Goal: Transaction & Acquisition: Obtain resource

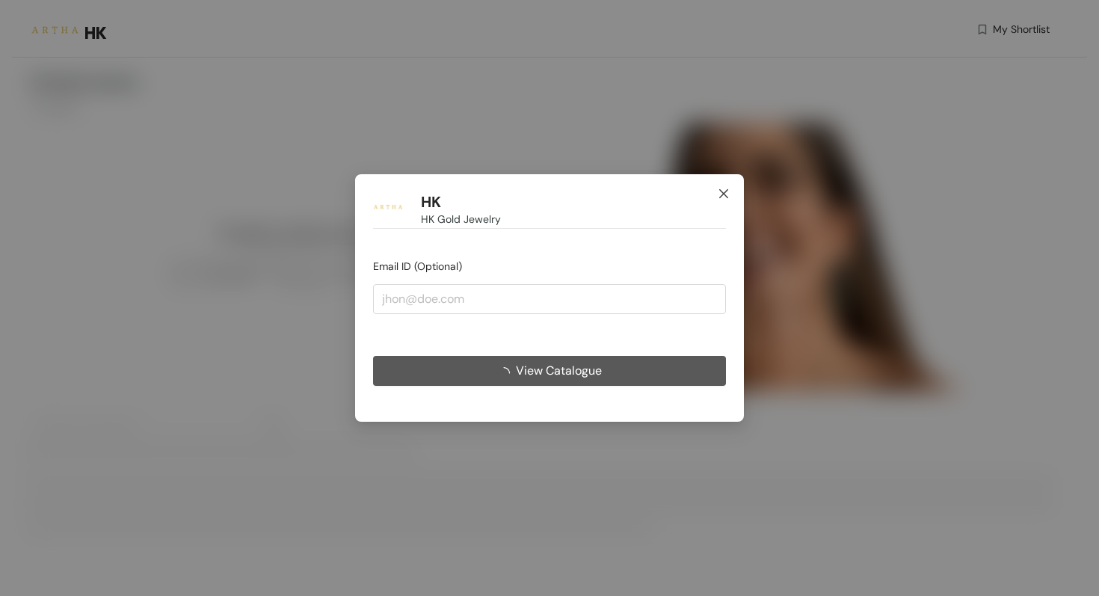
click at [728, 185] on span "Close" at bounding box center [724, 194] width 40 height 40
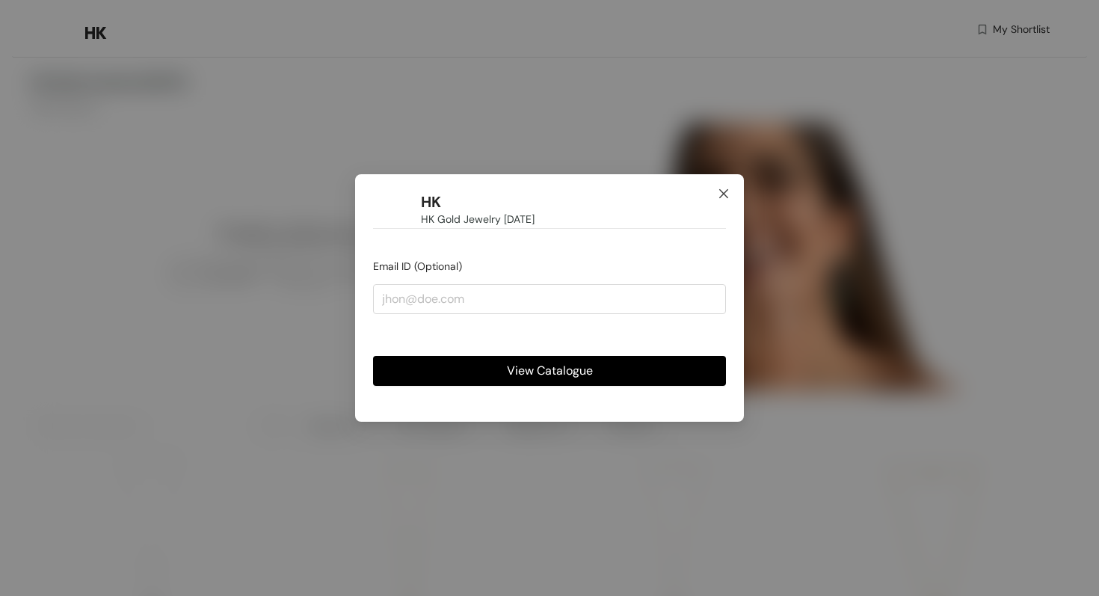
click at [713, 197] on span "Close" at bounding box center [724, 194] width 40 height 40
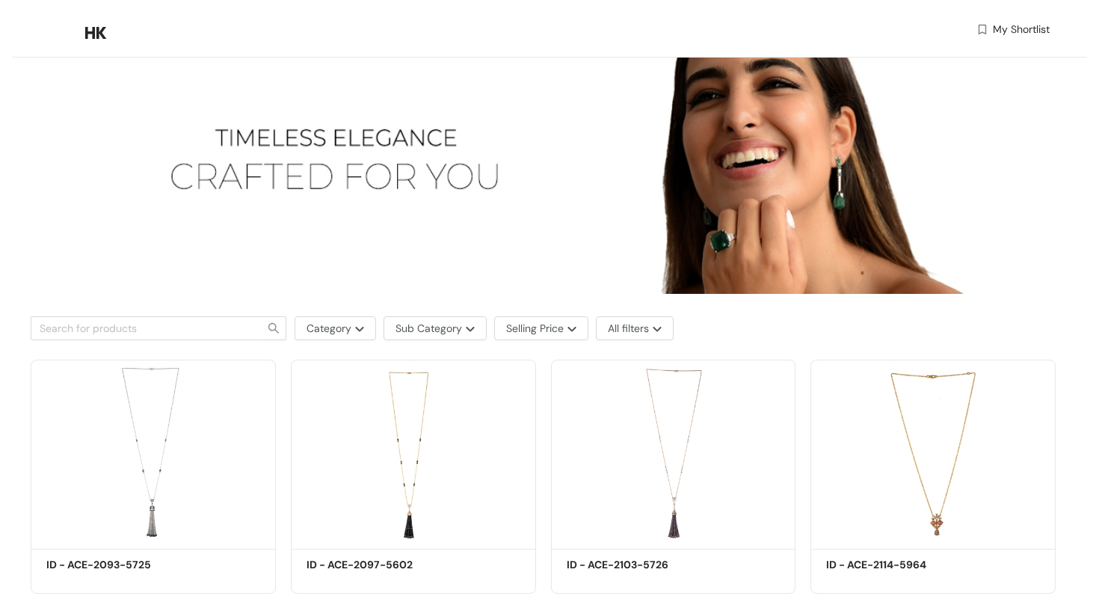
scroll to position [111, 0]
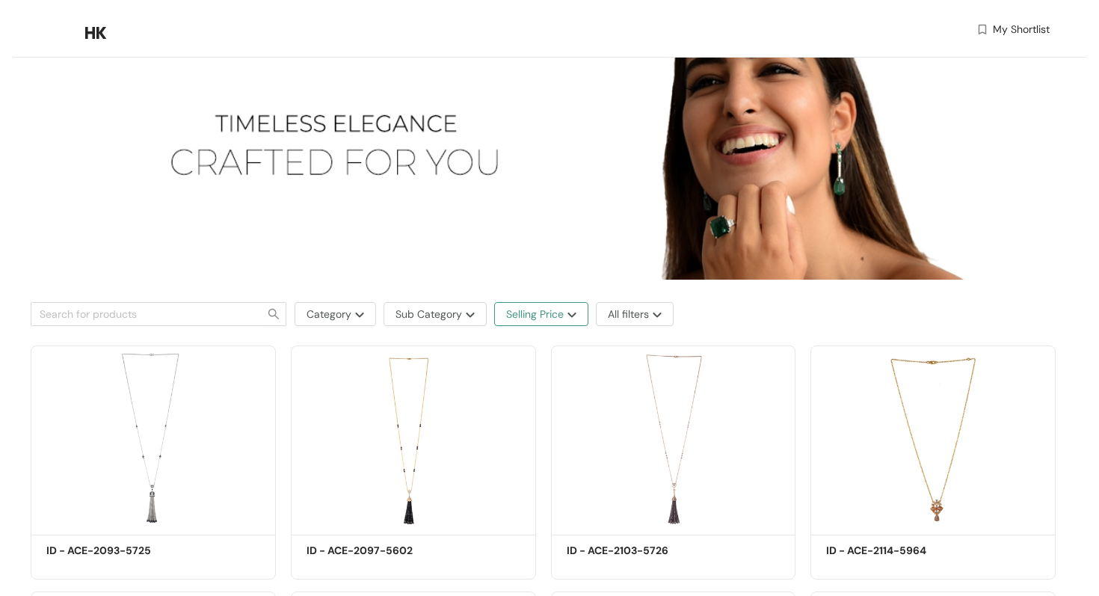
click at [575, 316] on img "button" at bounding box center [570, 315] width 13 height 6
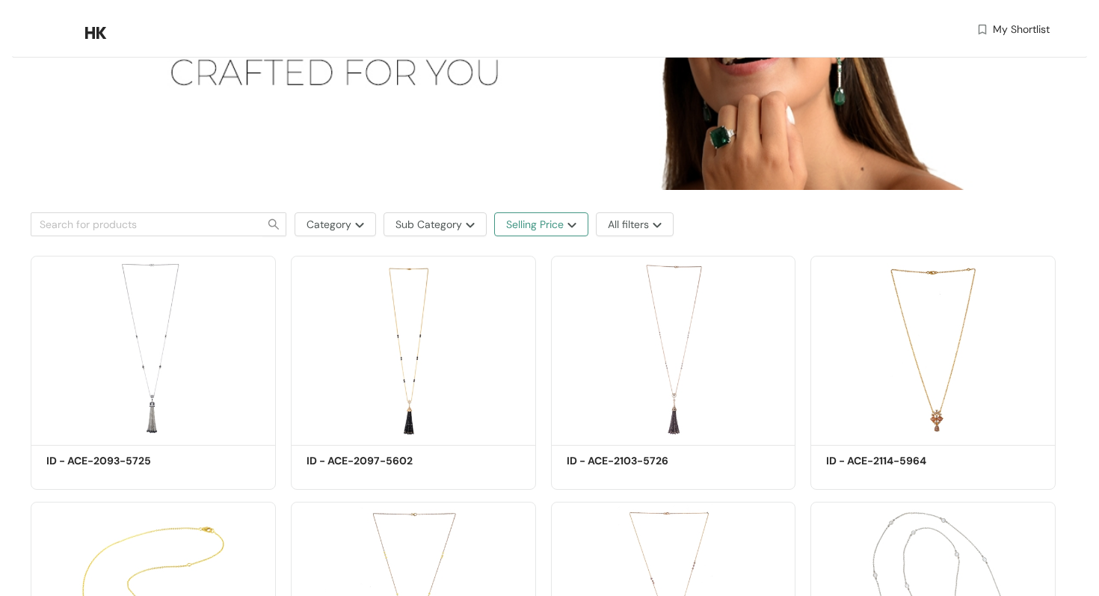
scroll to position [187, 0]
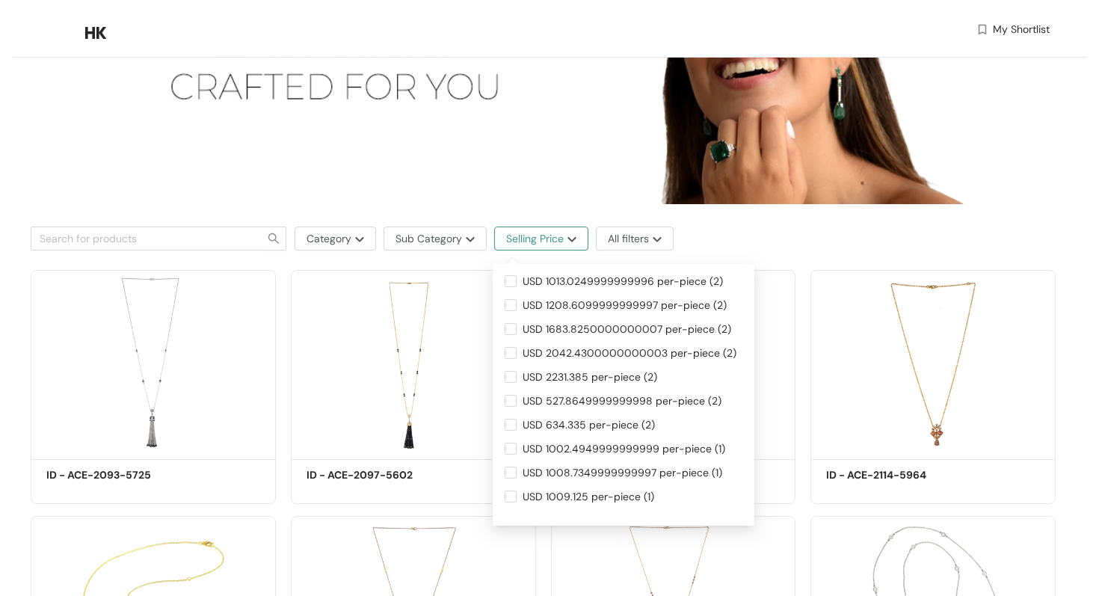
click at [571, 239] on img "button" at bounding box center [570, 239] width 13 height 6
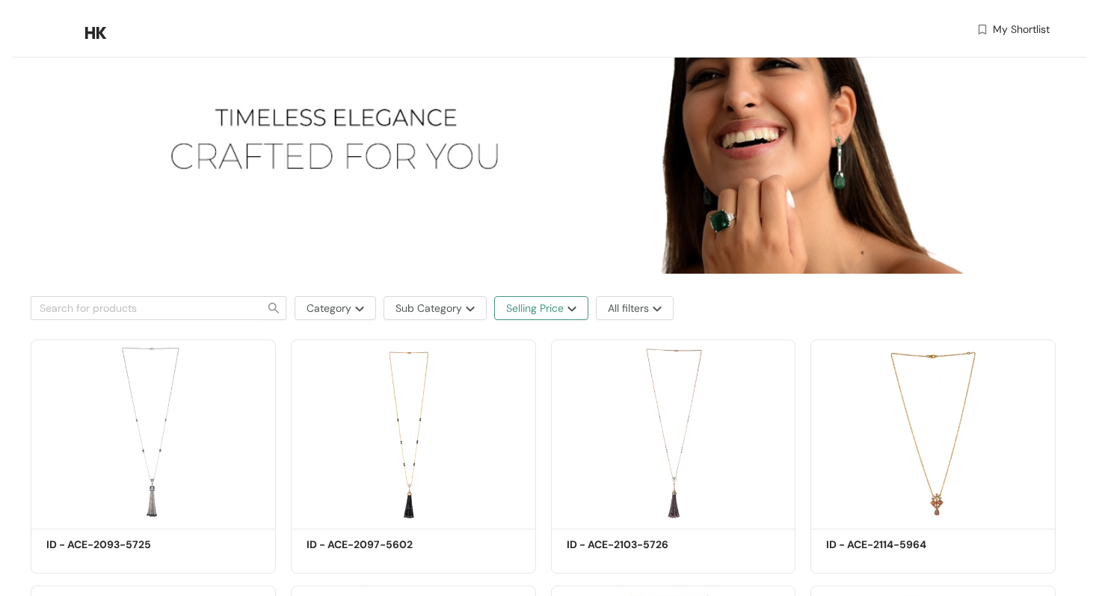
scroll to position [111, 0]
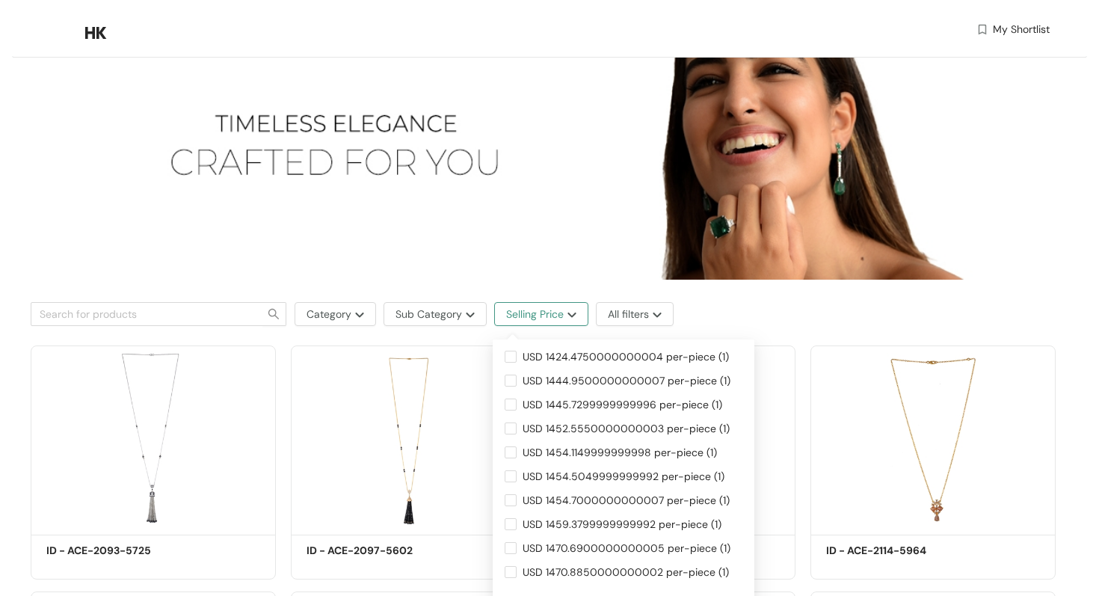
click at [574, 313] on img "button" at bounding box center [570, 315] width 13 height 6
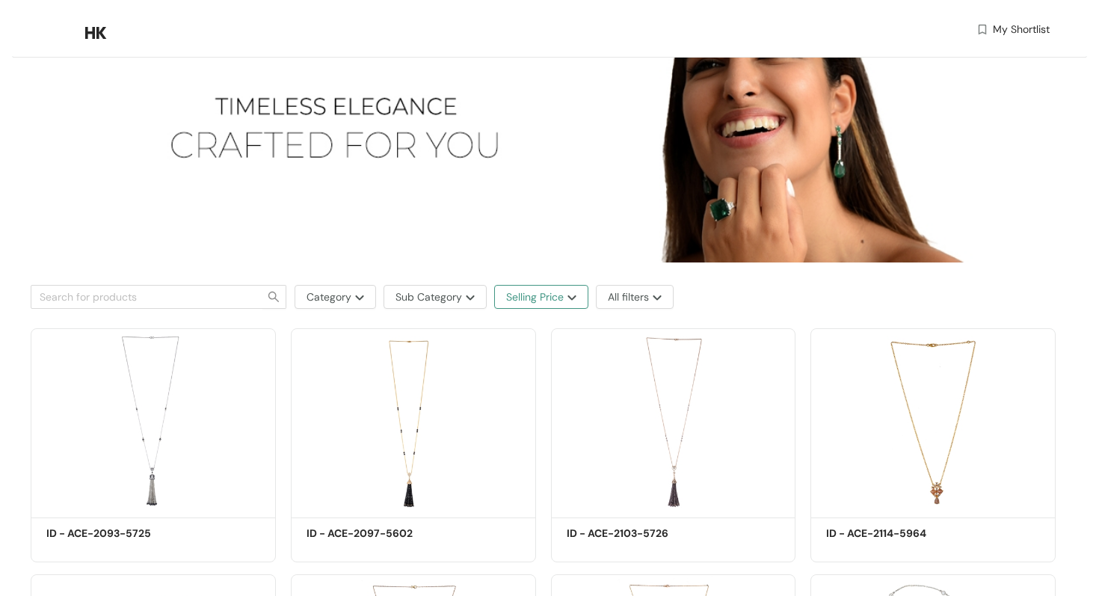
scroll to position [118, 0]
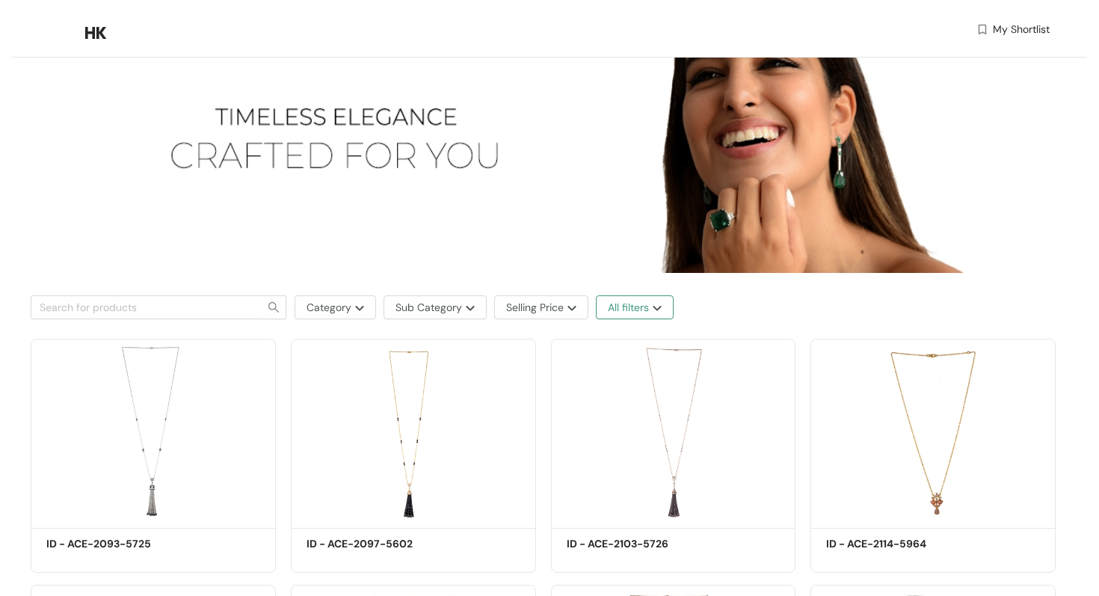
click at [661, 305] on img "button" at bounding box center [655, 308] width 13 height 6
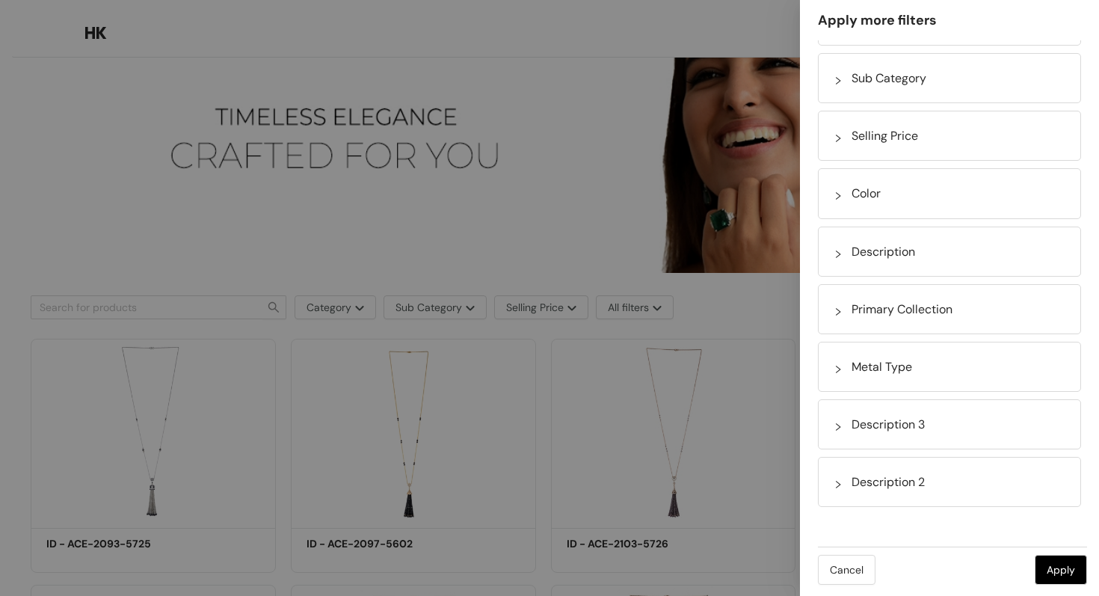
scroll to position [0, 0]
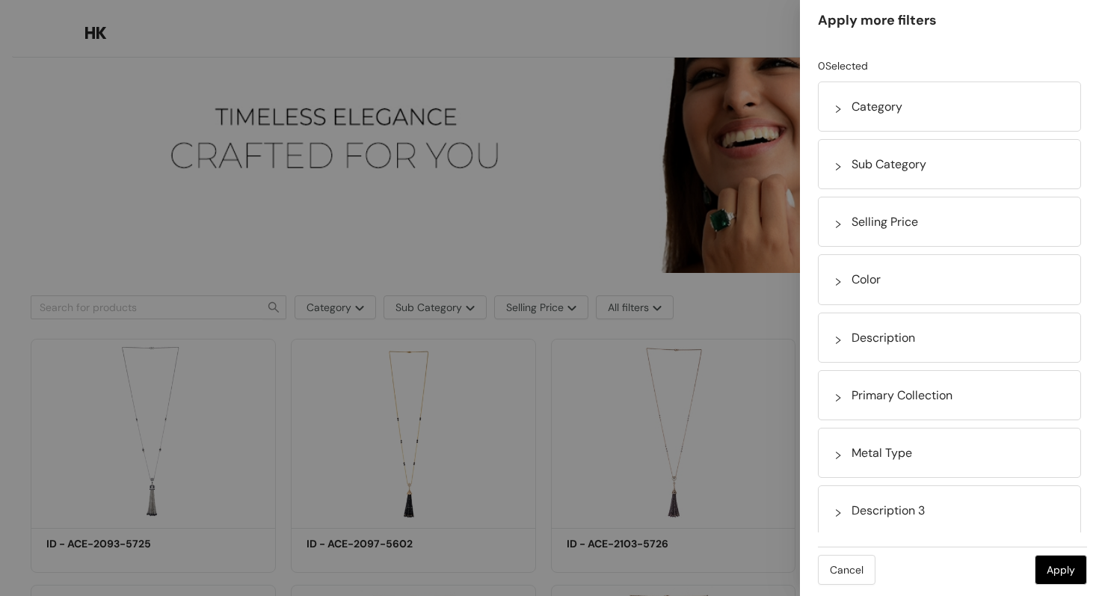
click at [837, 223] on icon "right" at bounding box center [838, 224] width 9 height 9
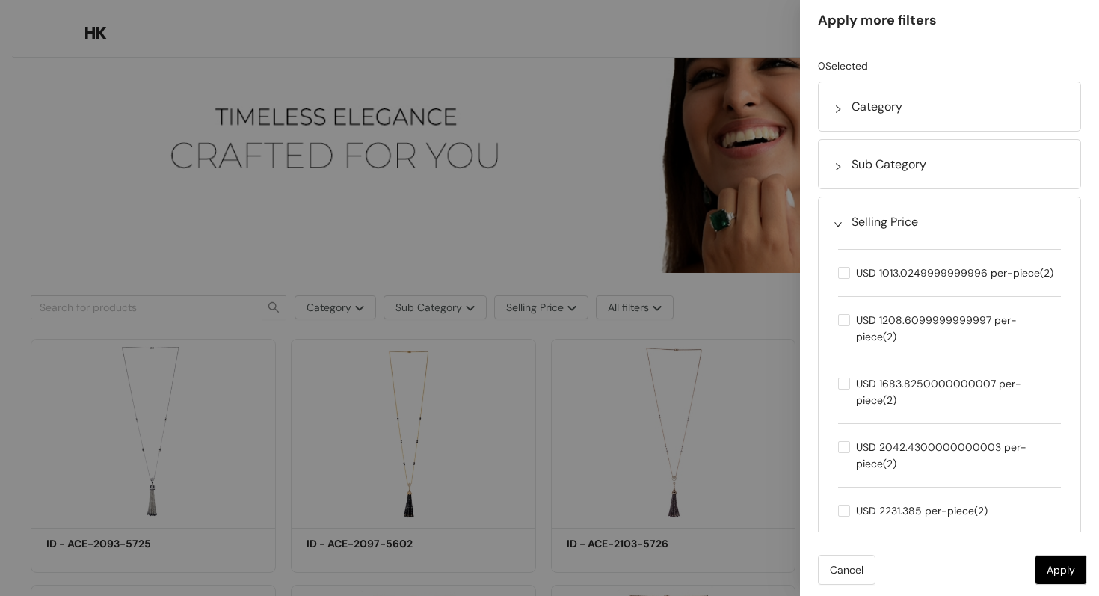
click at [839, 227] on icon "right" at bounding box center [838, 224] width 9 height 9
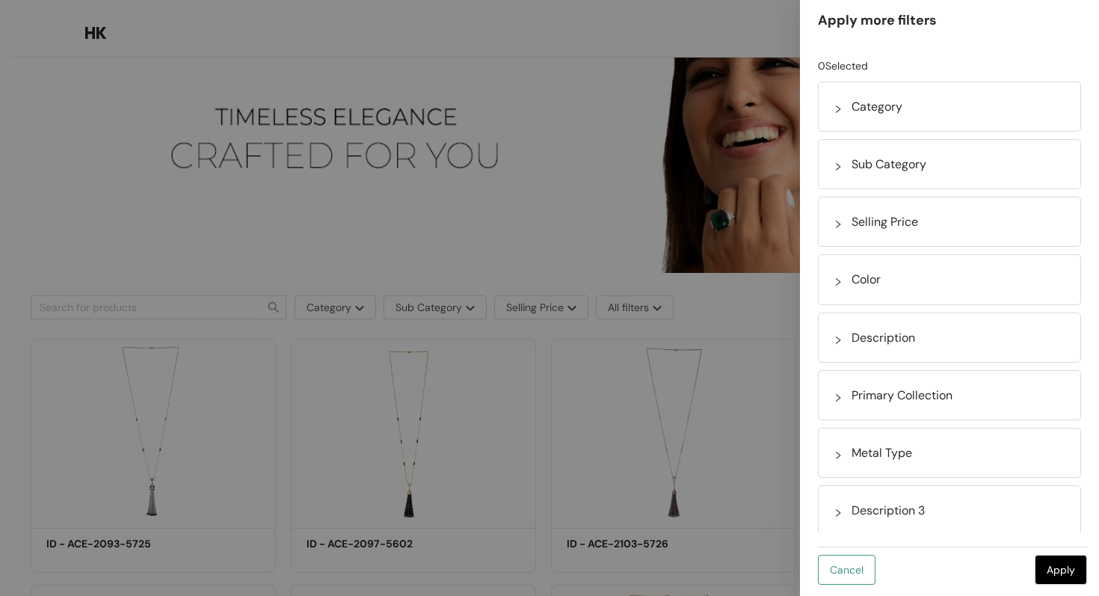
click at [851, 581] on button "Cancel" at bounding box center [847, 570] width 58 height 30
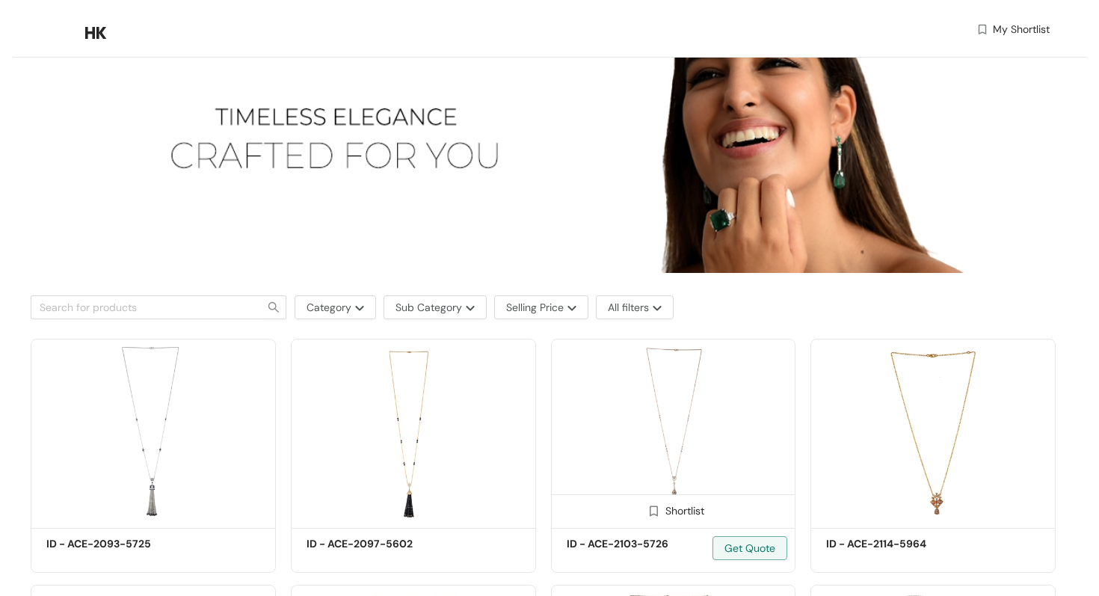
click at [669, 434] on img at bounding box center [673, 431] width 245 height 185
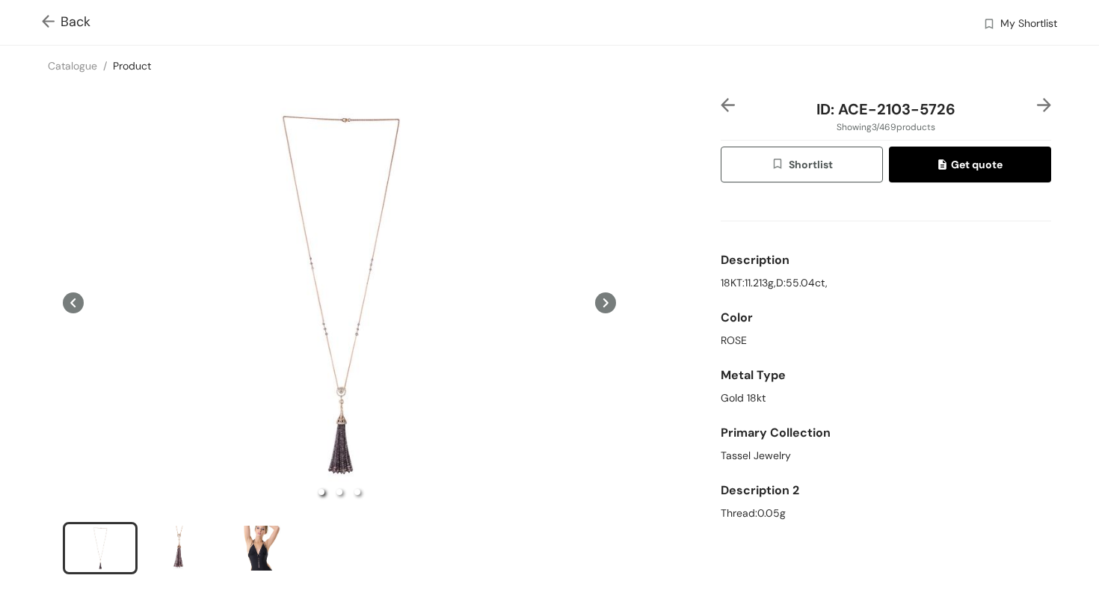
click at [965, 162] on span "Get quote" at bounding box center [971, 164] width 64 height 16
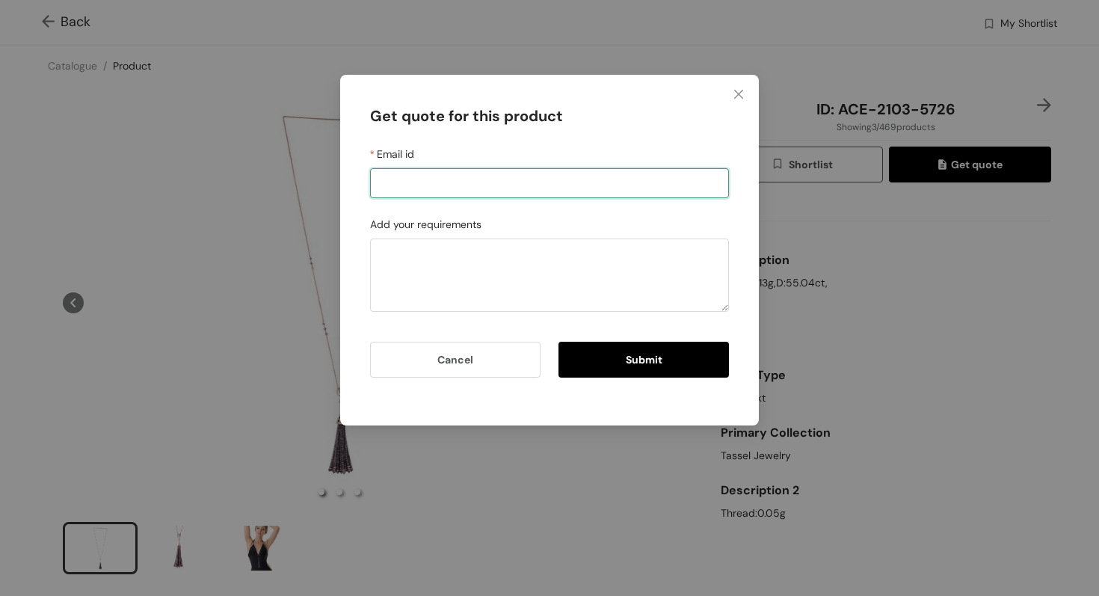
click at [602, 182] on input "Email id" at bounding box center [549, 183] width 359 height 30
type input "kavita2704nagrani@gmail.com"
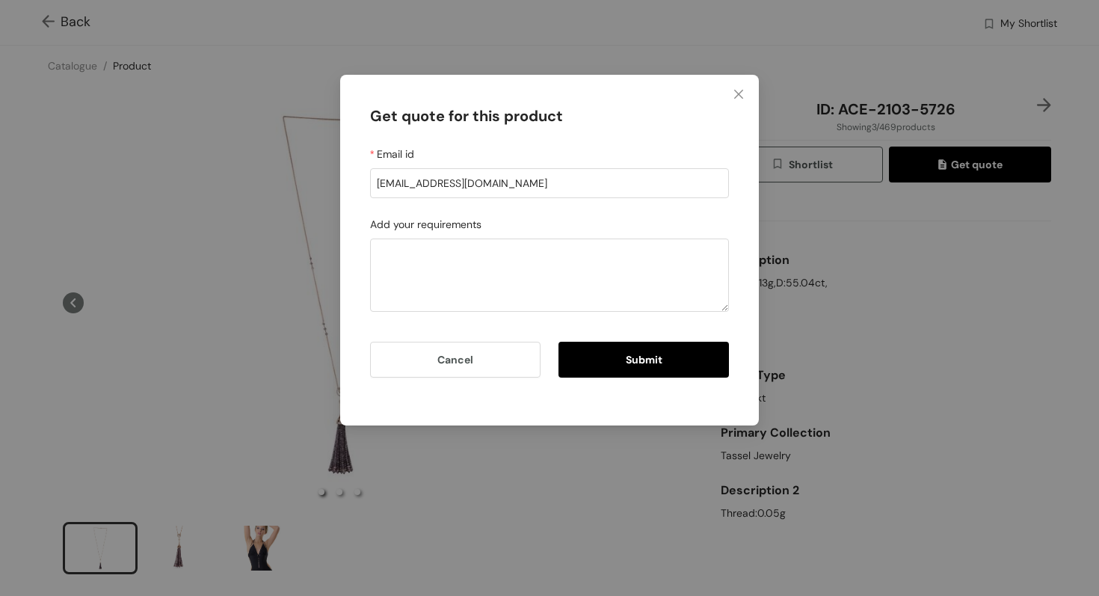
click at [637, 372] on button "Submit" at bounding box center [644, 360] width 171 height 36
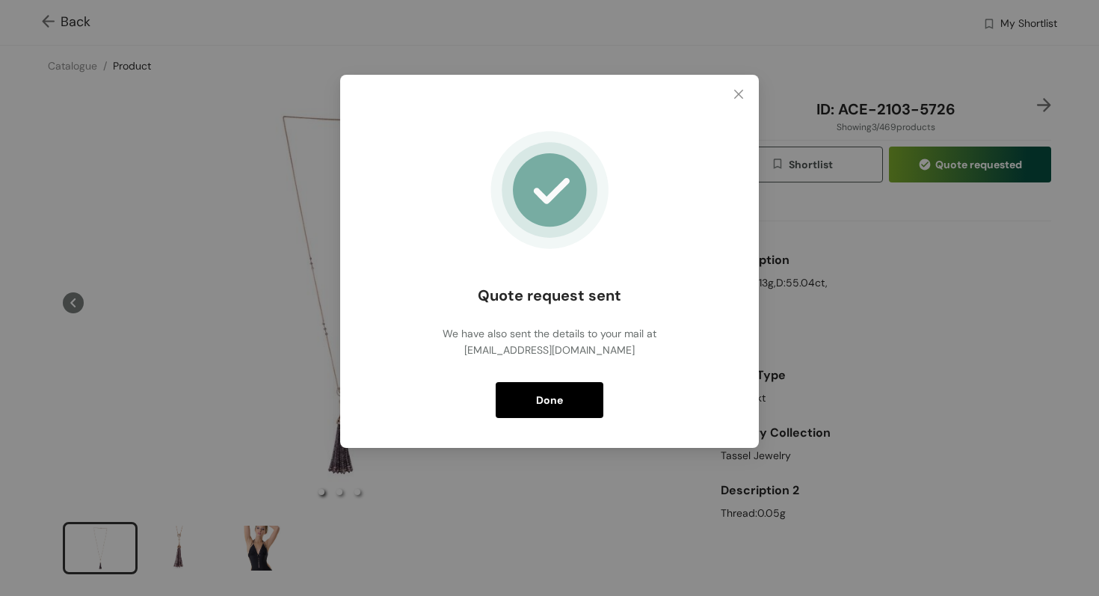
click at [552, 398] on span "Done" at bounding box center [549, 400] width 27 height 16
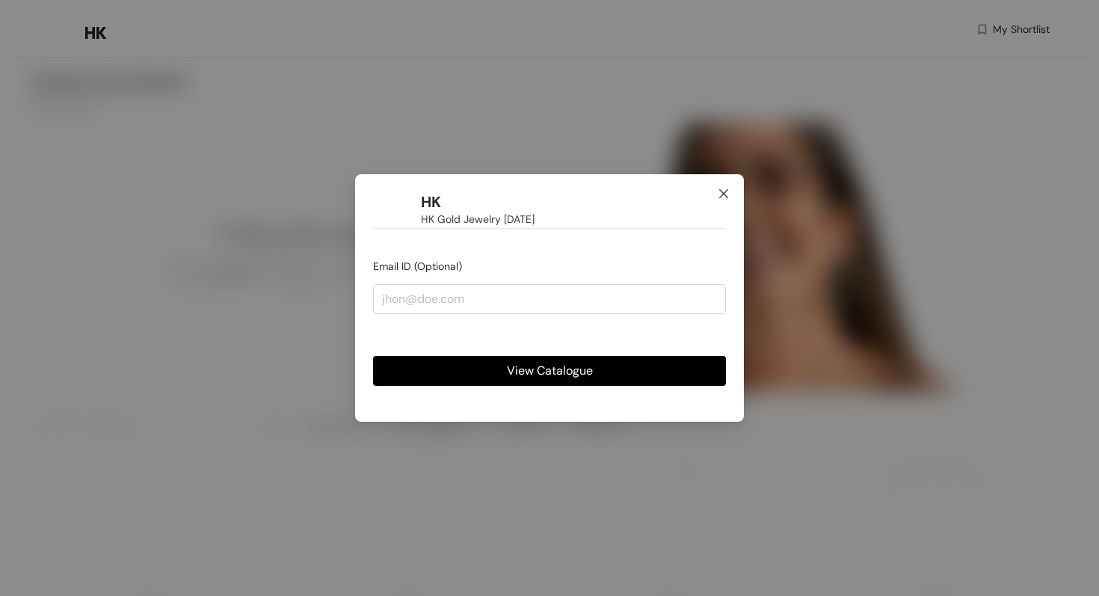
click at [725, 190] on icon "close" at bounding box center [724, 194] width 12 height 12
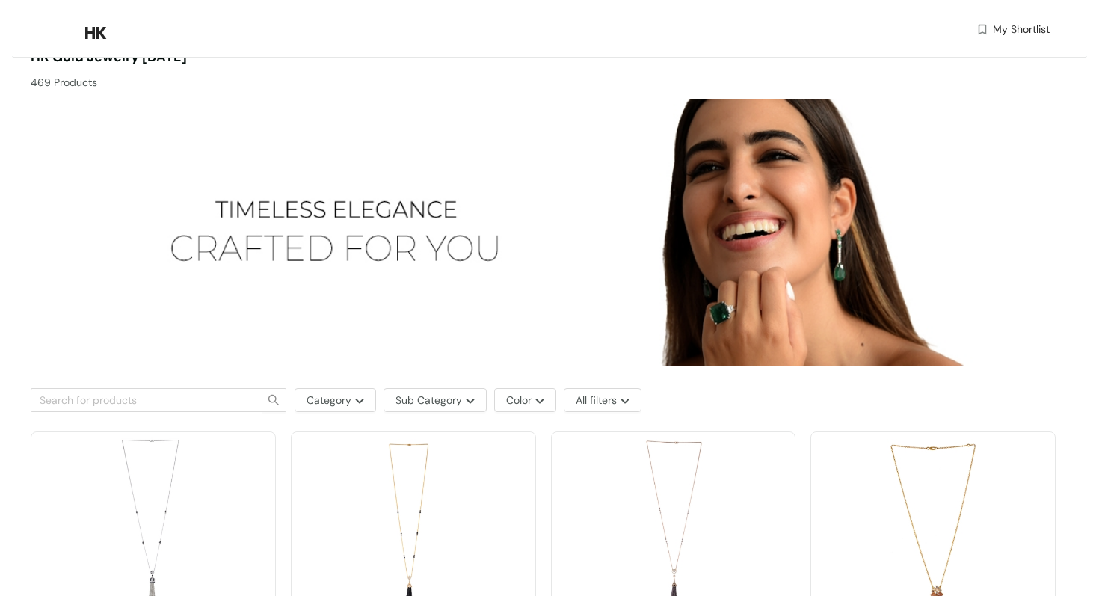
scroll to position [40, 0]
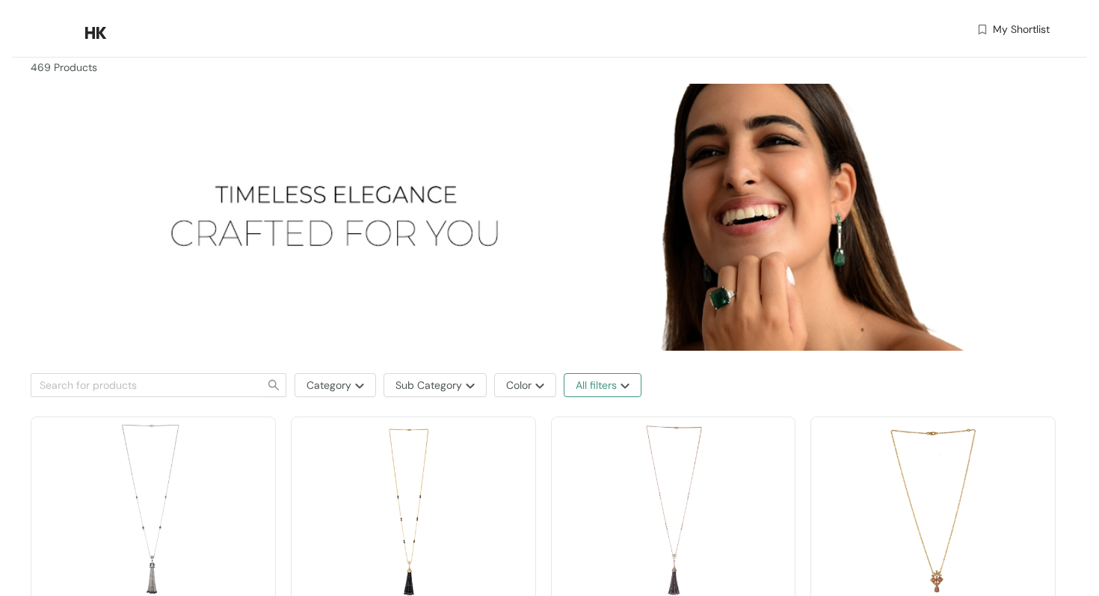
click at [623, 381] on button "All filters" at bounding box center [603, 385] width 78 height 24
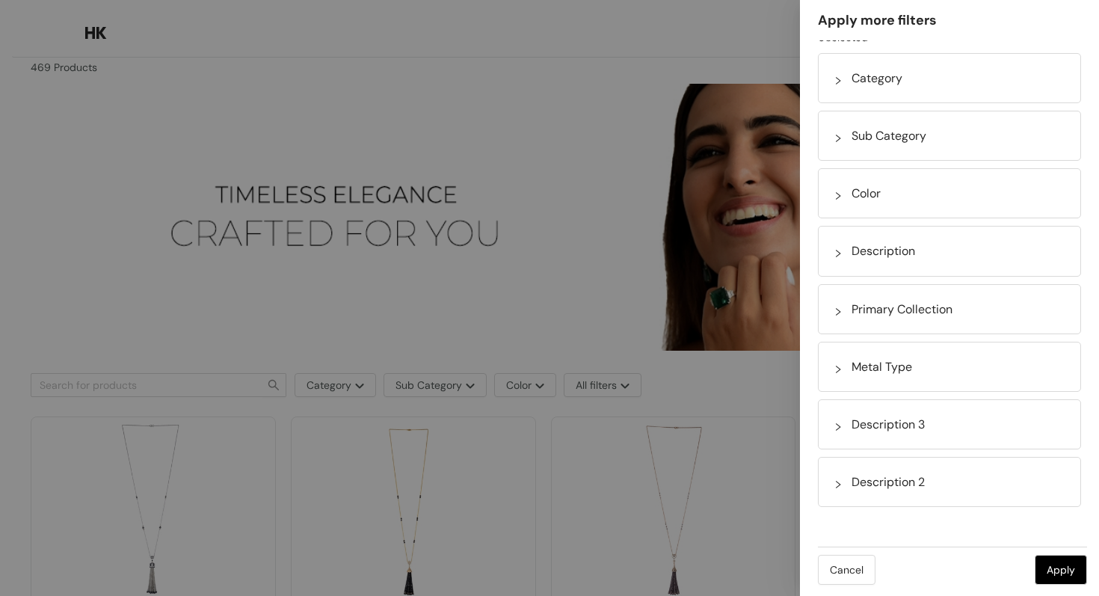
scroll to position [0, 0]
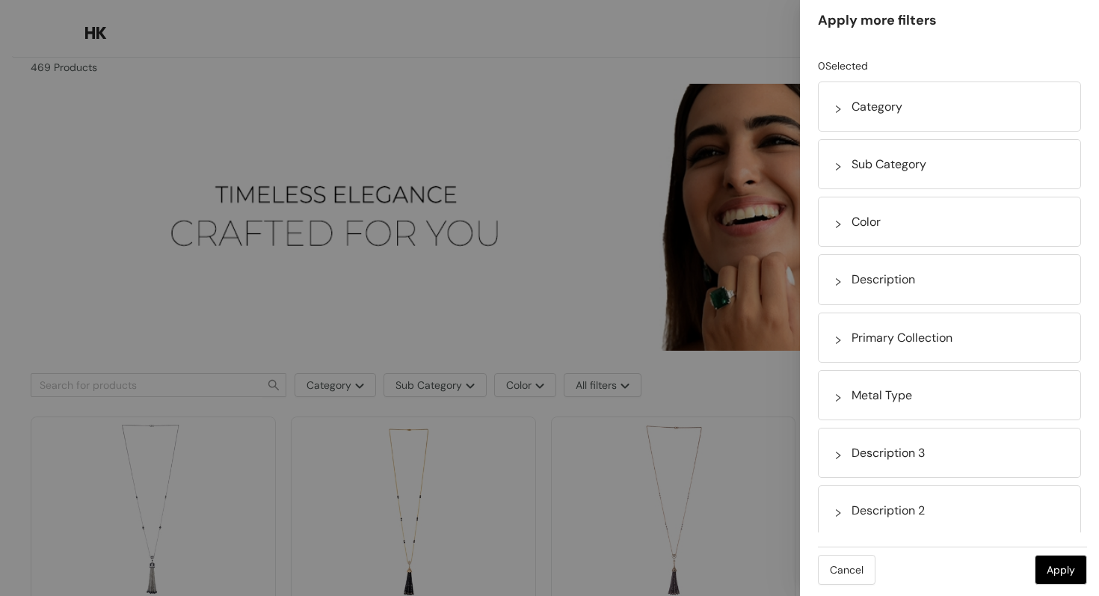
click at [530, 307] on div at bounding box center [549, 298] width 1099 height 596
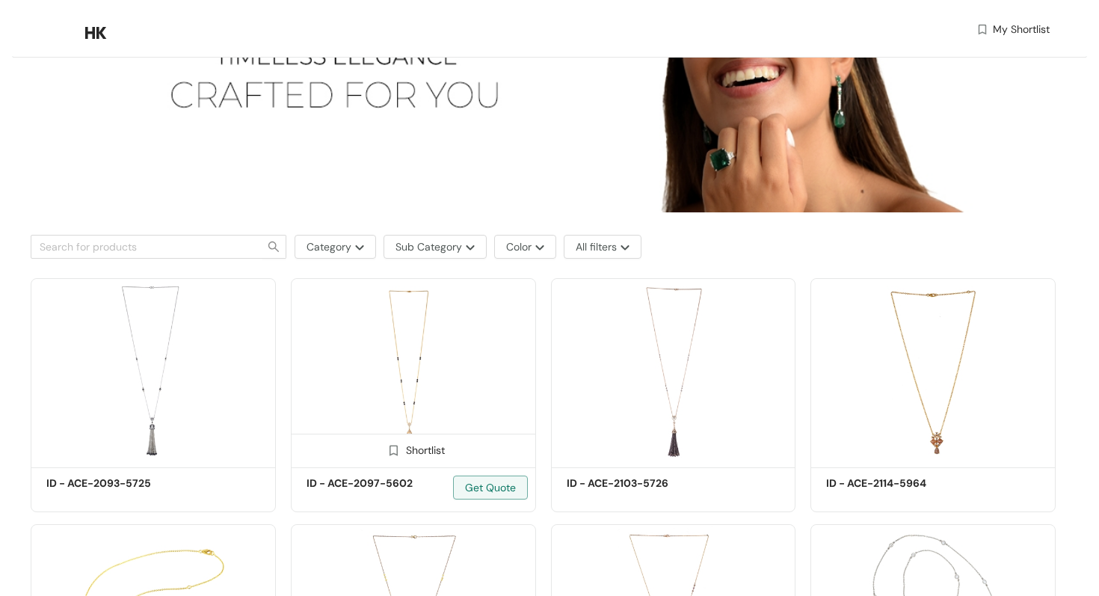
scroll to position [205, 0]
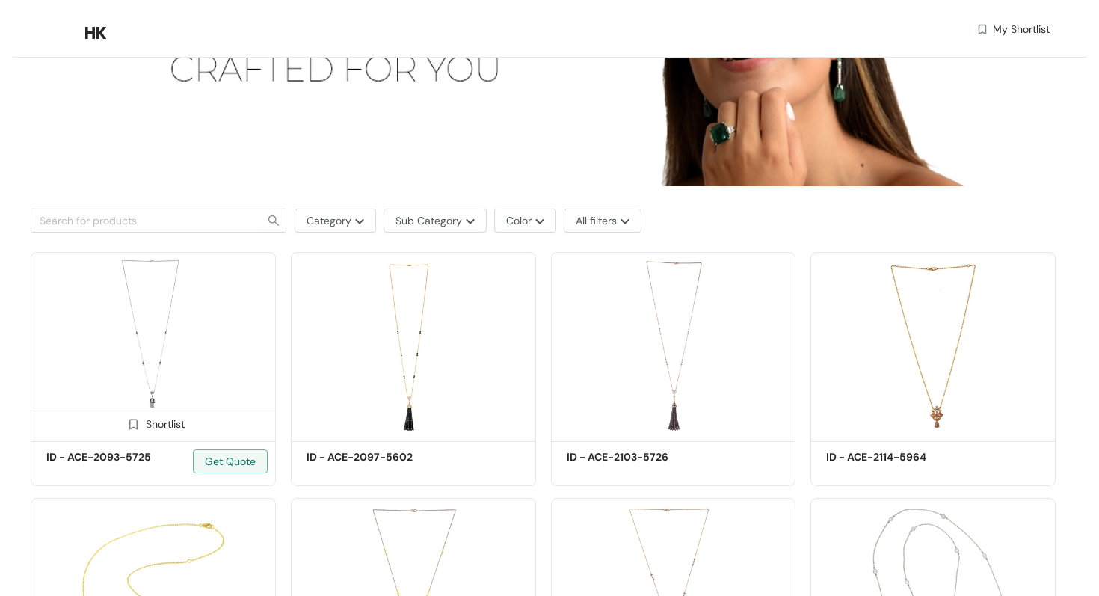
click at [177, 354] on img at bounding box center [153, 344] width 245 height 185
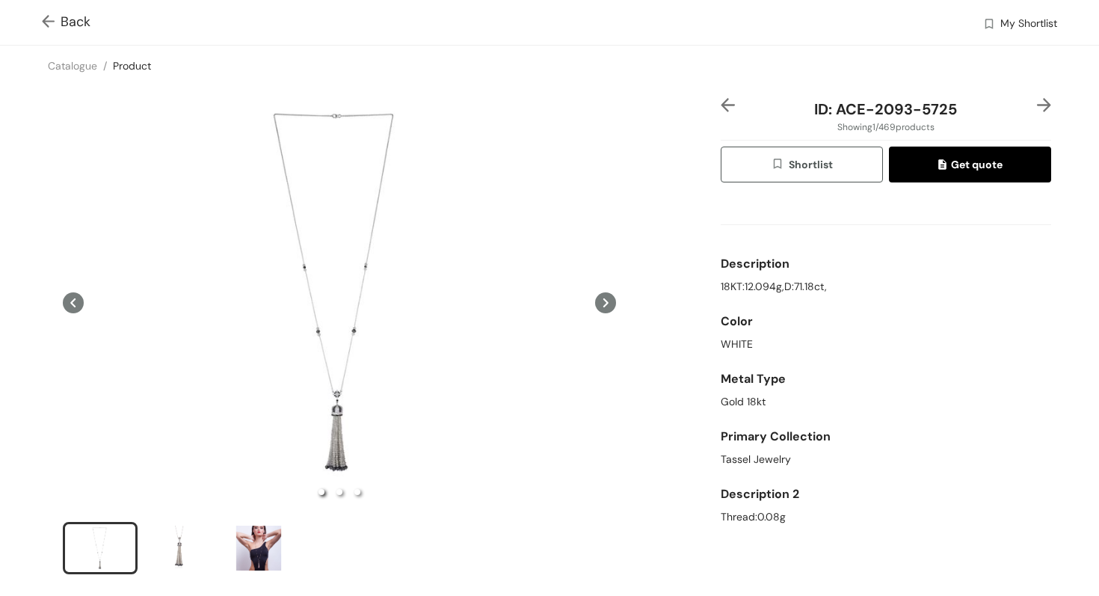
click at [46, 20] on img at bounding box center [51, 23] width 19 height 16
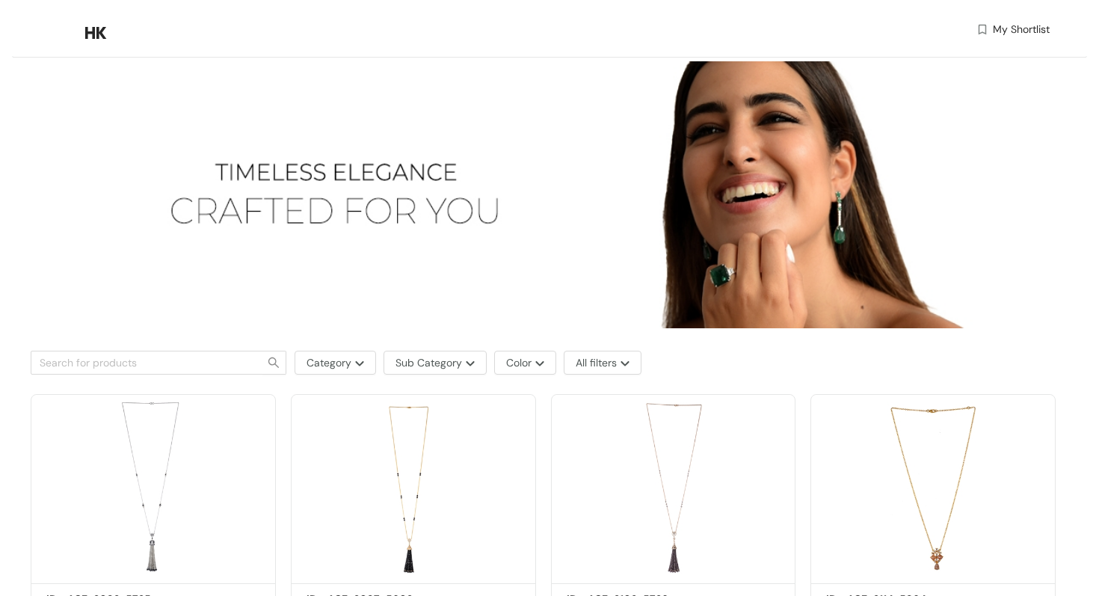
scroll to position [205, 0]
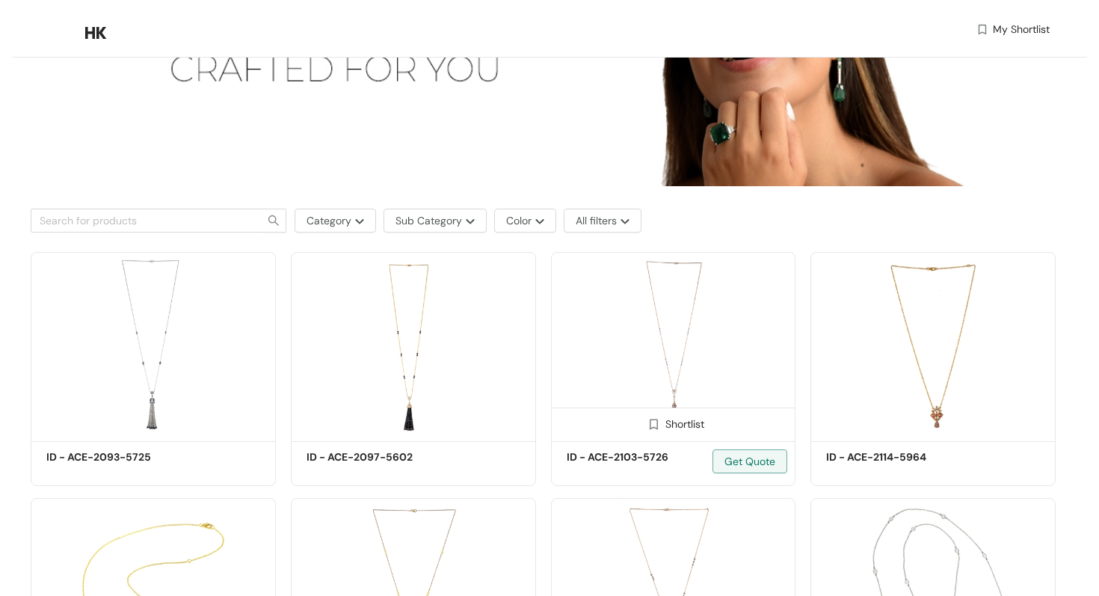
click at [711, 357] on img at bounding box center [673, 344] width 245 height 185
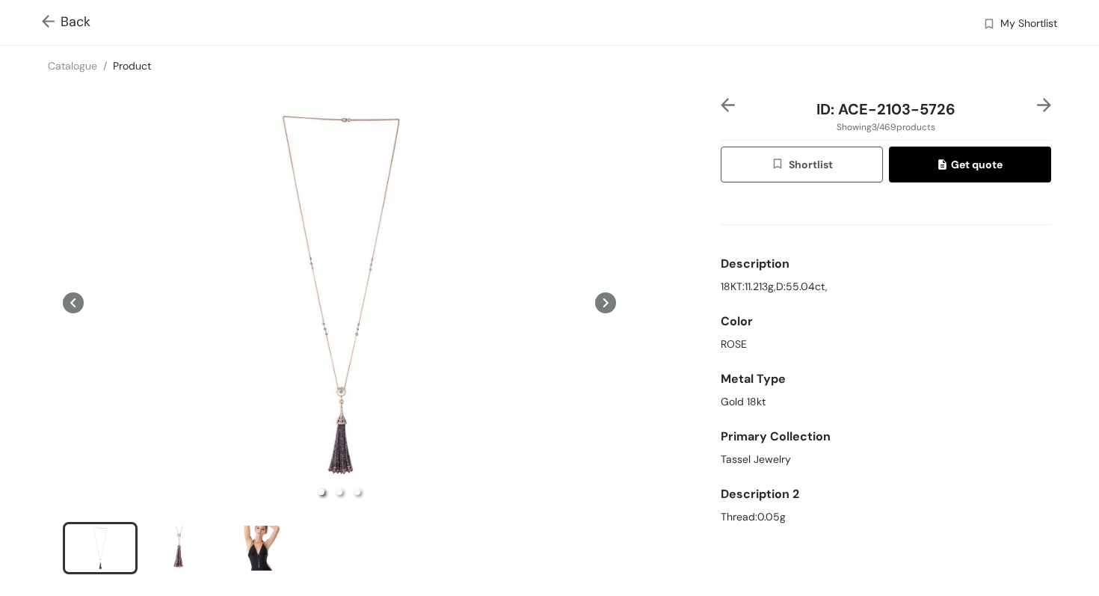
scroll to position [4, 0]
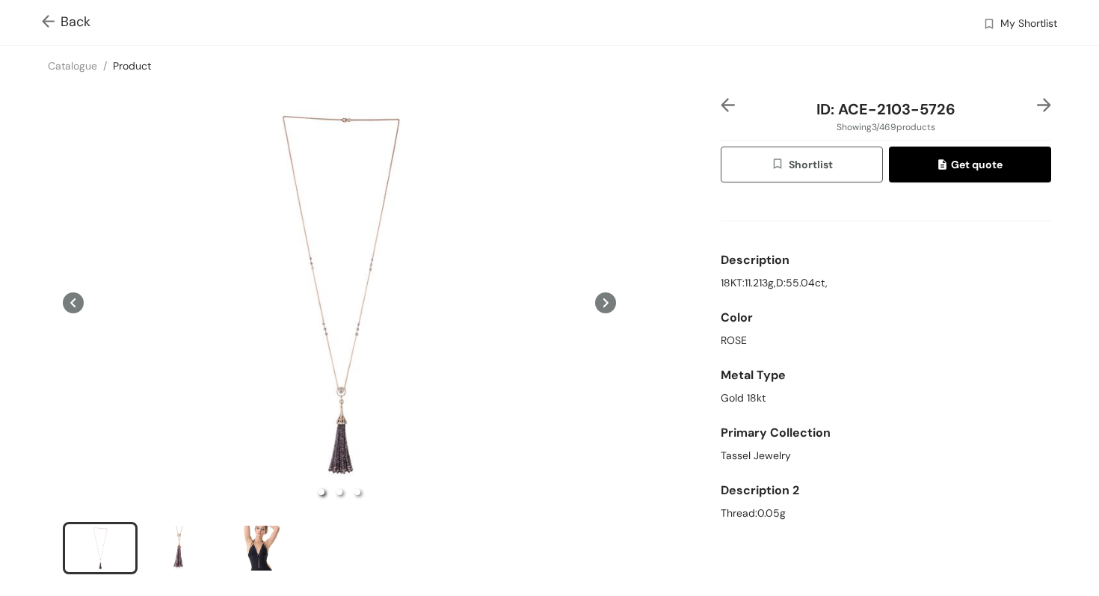
click at [46, 16] on img at bounding box center [51, 23] width 19 height 16
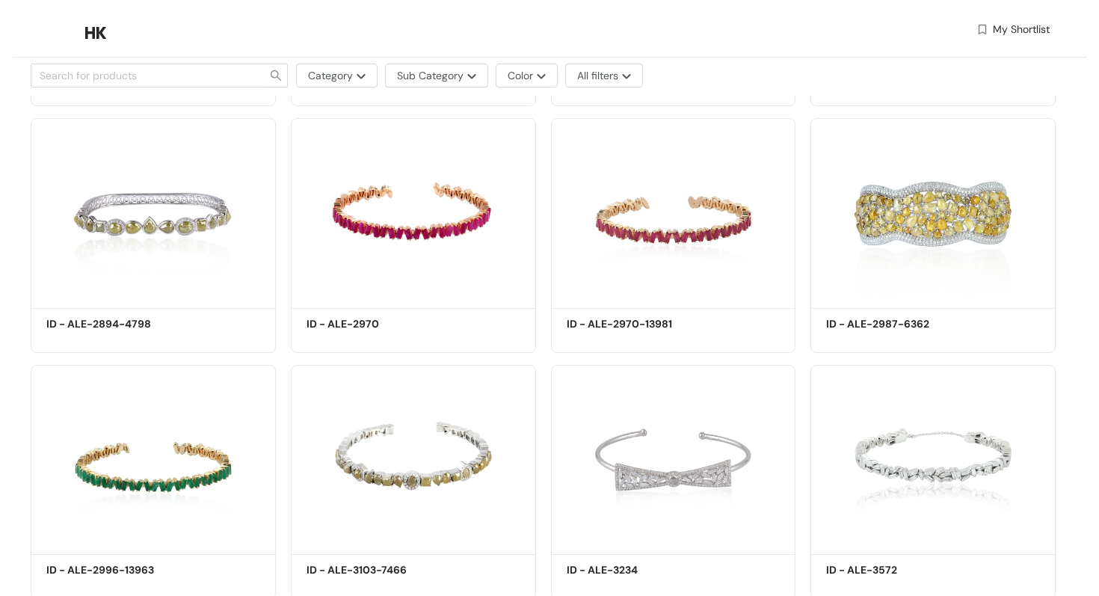
scroll to position [2296, 0]
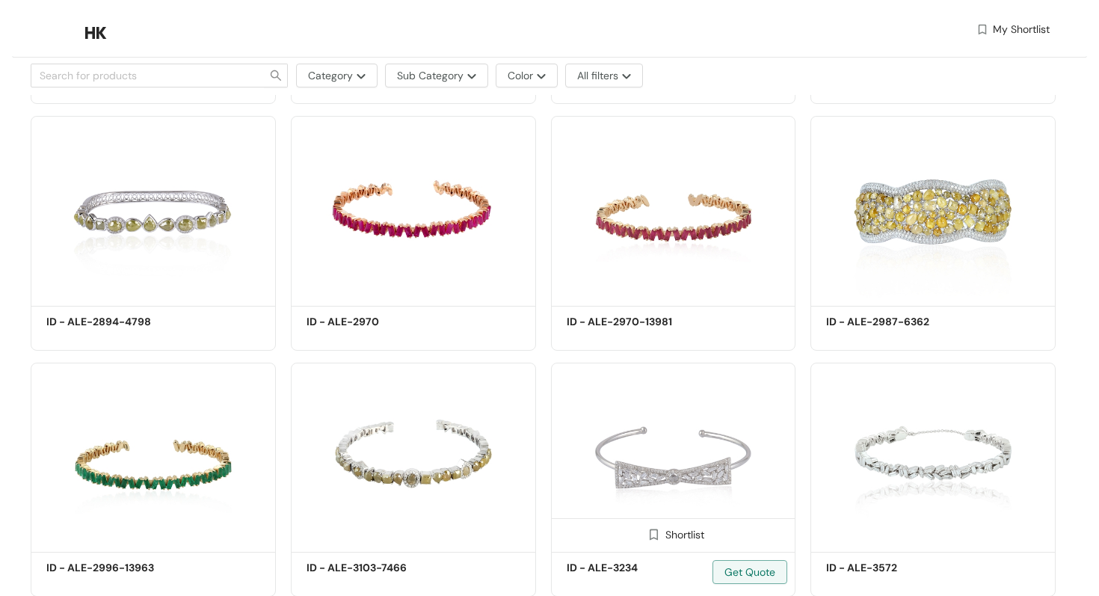
click at [633, 410] on img at bounding box center [673, 455] width 245 height 185
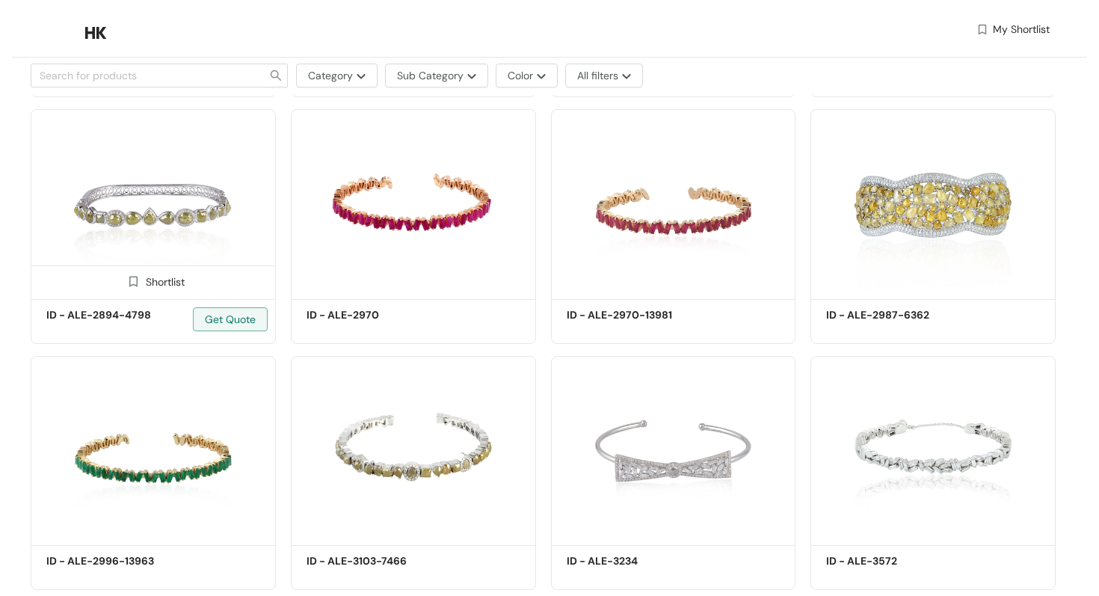
scroll to position [2296, 0]
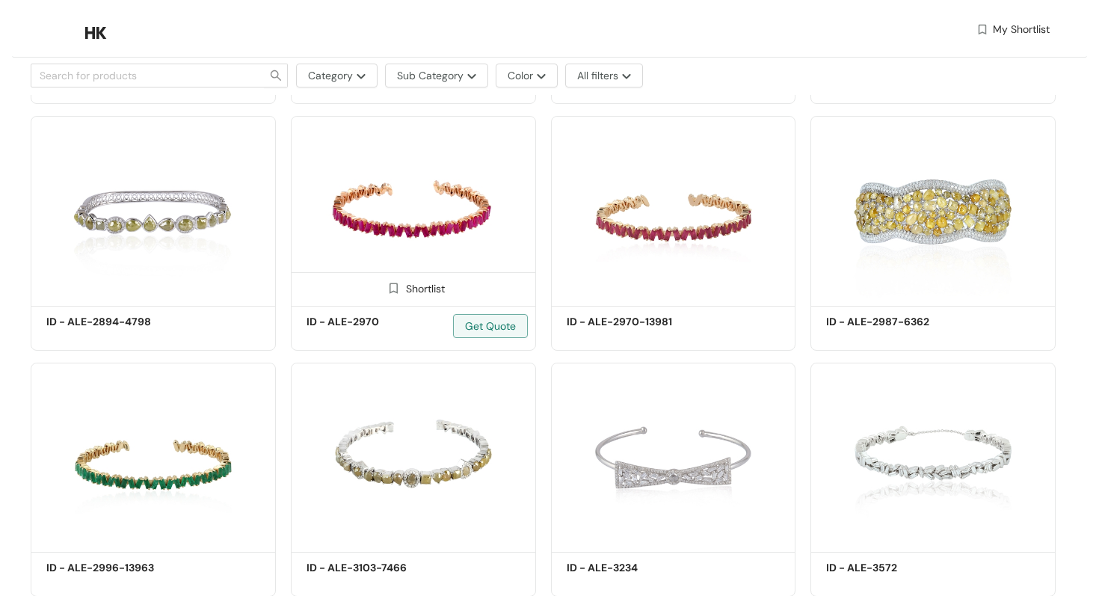
click at [391, 236] on img at bounding box center [413, 208] width 245 height 185
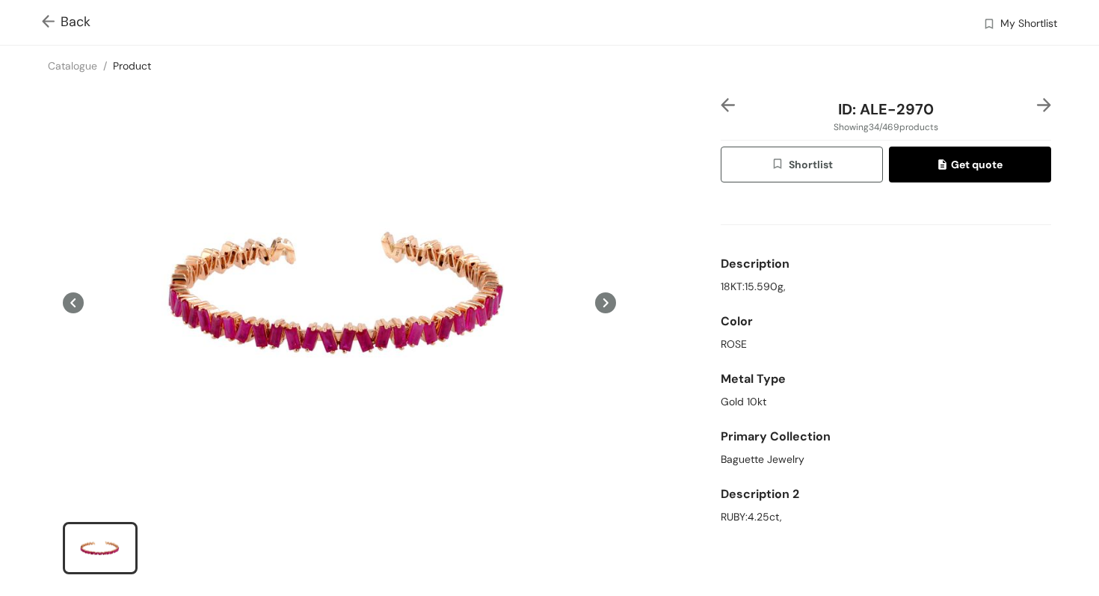
click at [49, 19] on img at bounding box center [51, 23] width 19 height 16
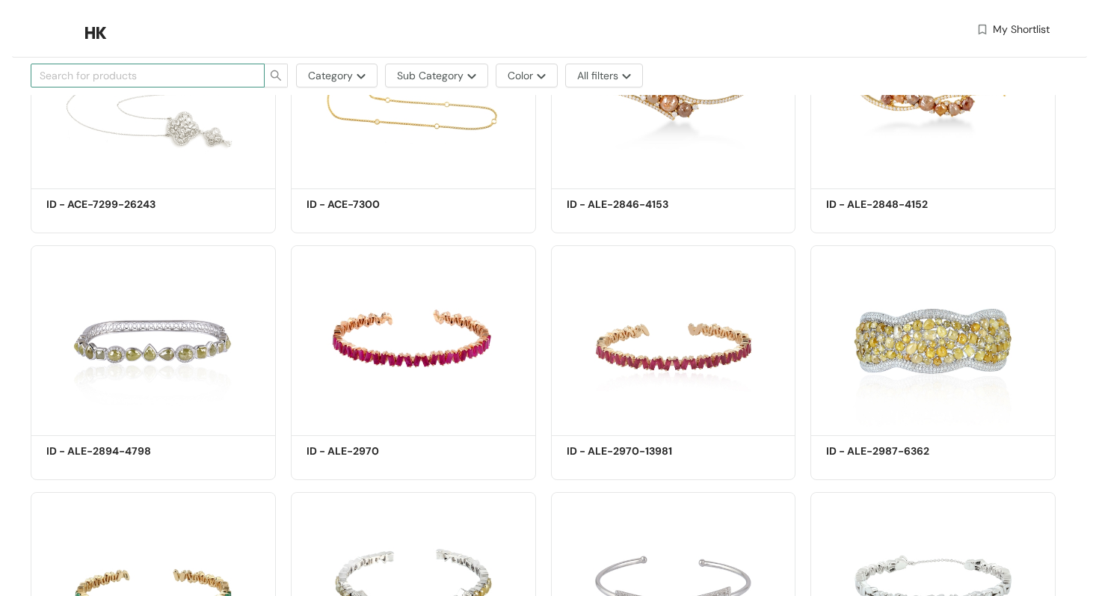
scroll to position [2296, 0]
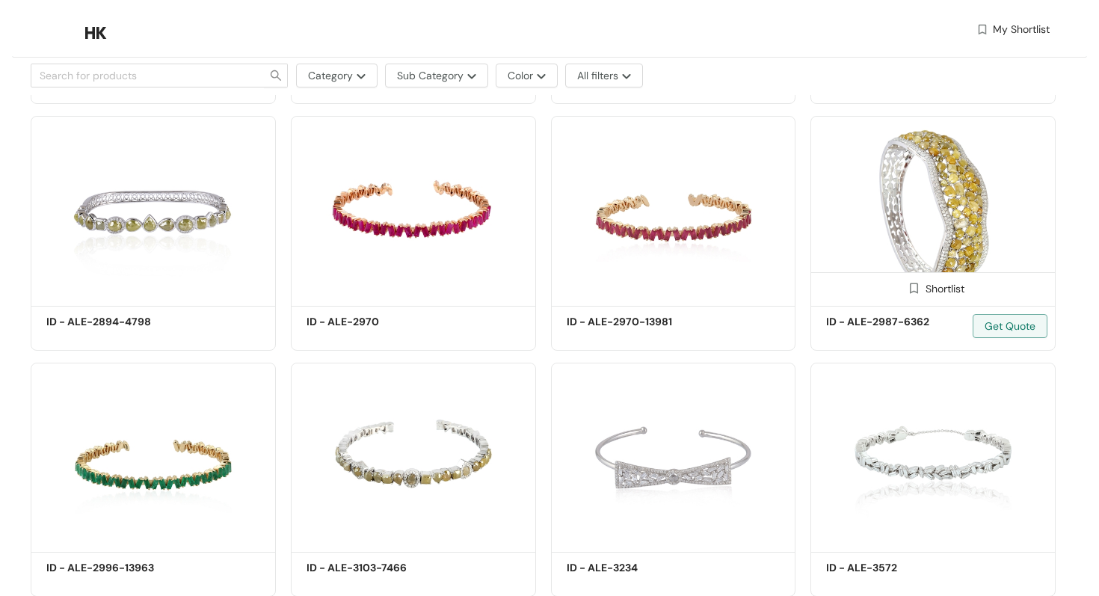
click at [942, 289] on div "Shortlist" at bounding box center [933, 287] width 63 height 14
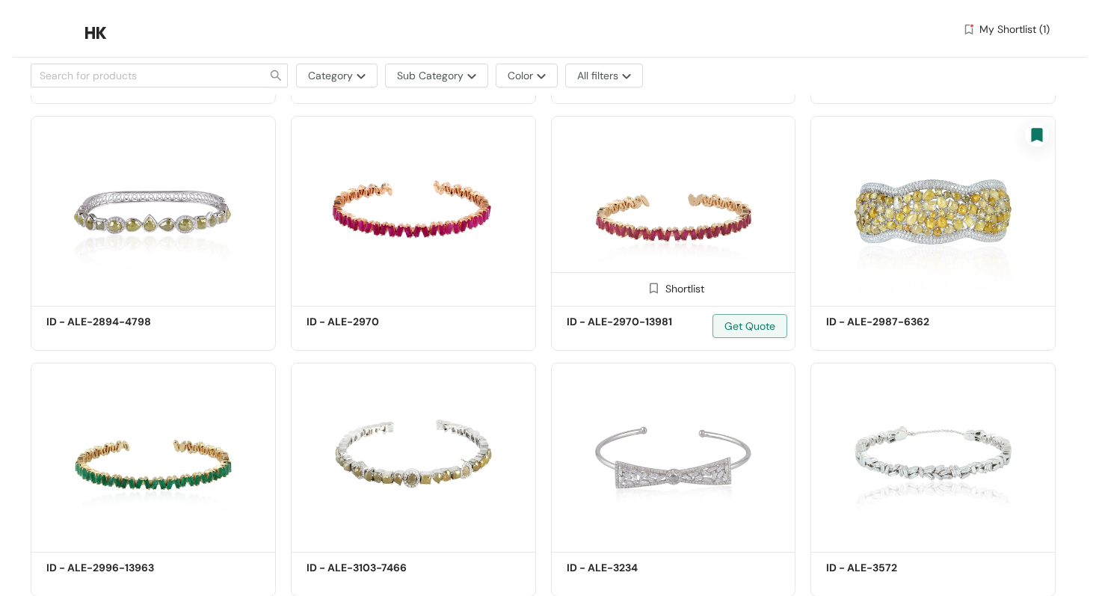
click at [665, 295] on div "Shortlist" at bounding box center [673, 287] width 63 height 14
click at [160, 293] on div "Shortlist" at bounding box center [153, 287] width 63 height 14
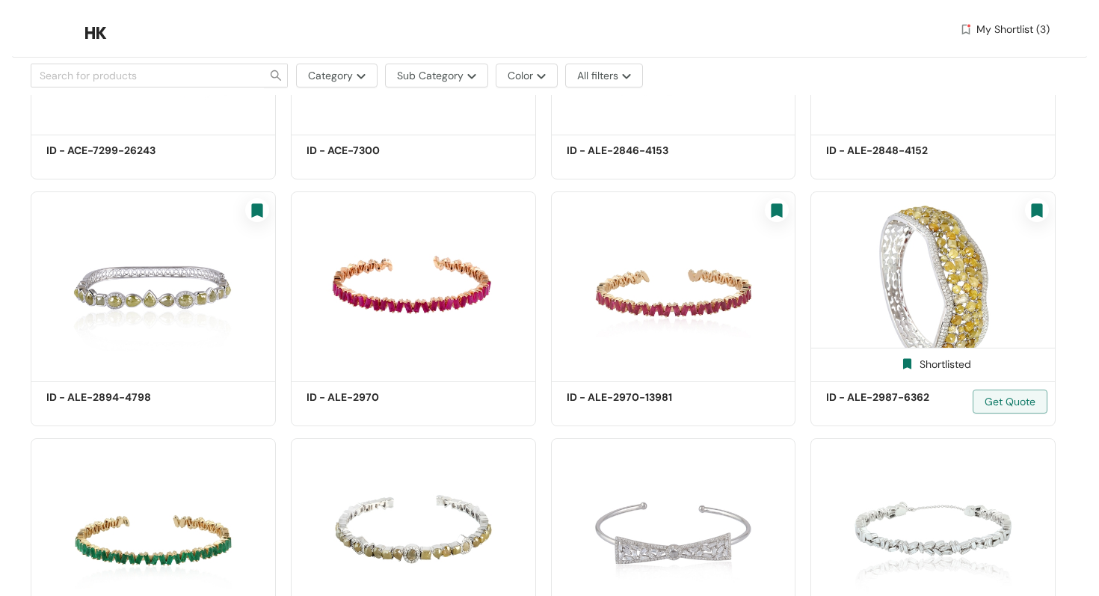
scroll to position [2189, 0]
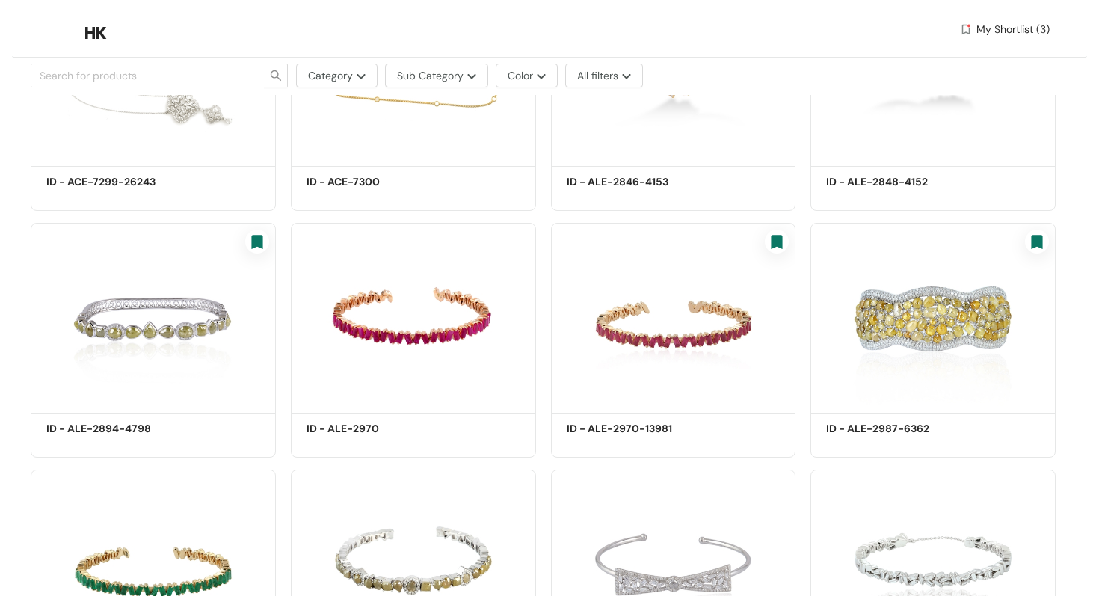
click at [1012, 26] on span "My Shortlist (3)" at bounding box center [1013, 30] width 73 height 16
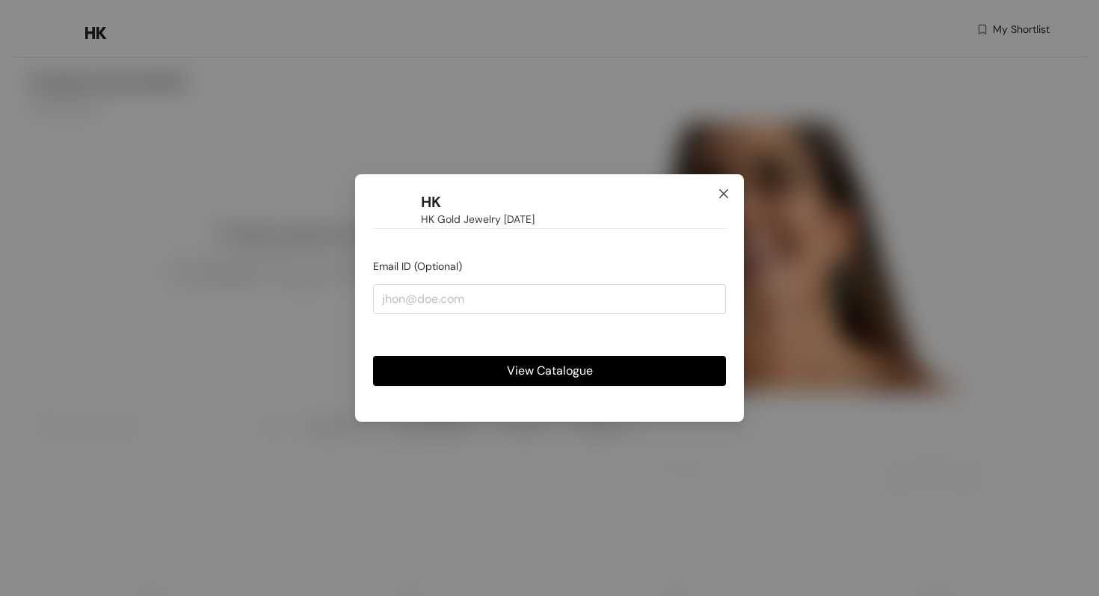
click at [724, 194] on icon "close" at bounding box center [723, 193] width 9 height 9
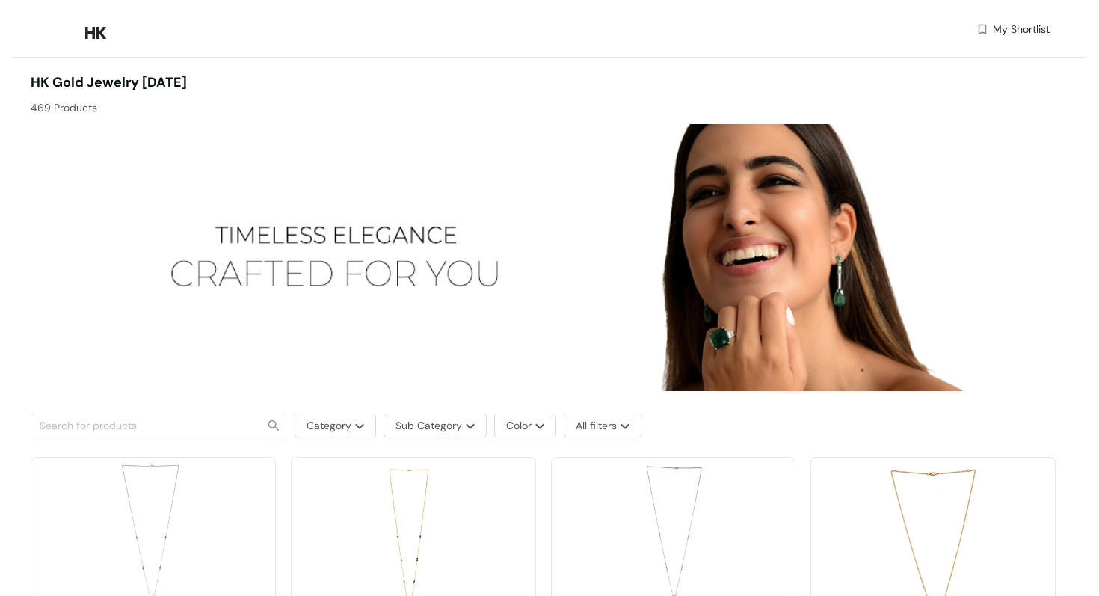
click at [1016, 26] on span "My Shortlist" at bounding box center [1021, 30] width 57 height 16
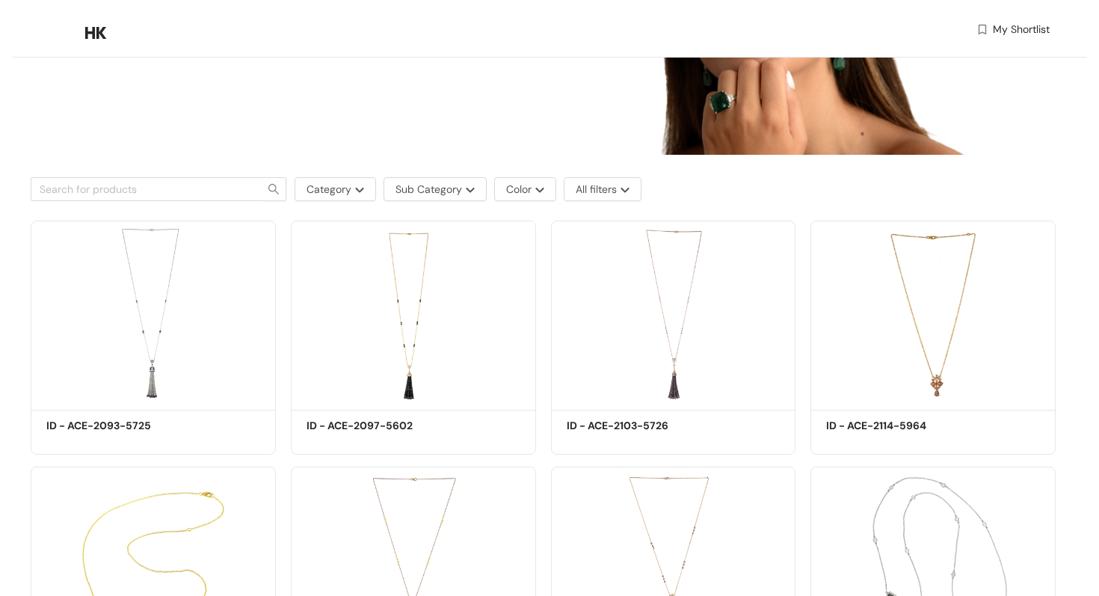
scroll to position [281, 0]
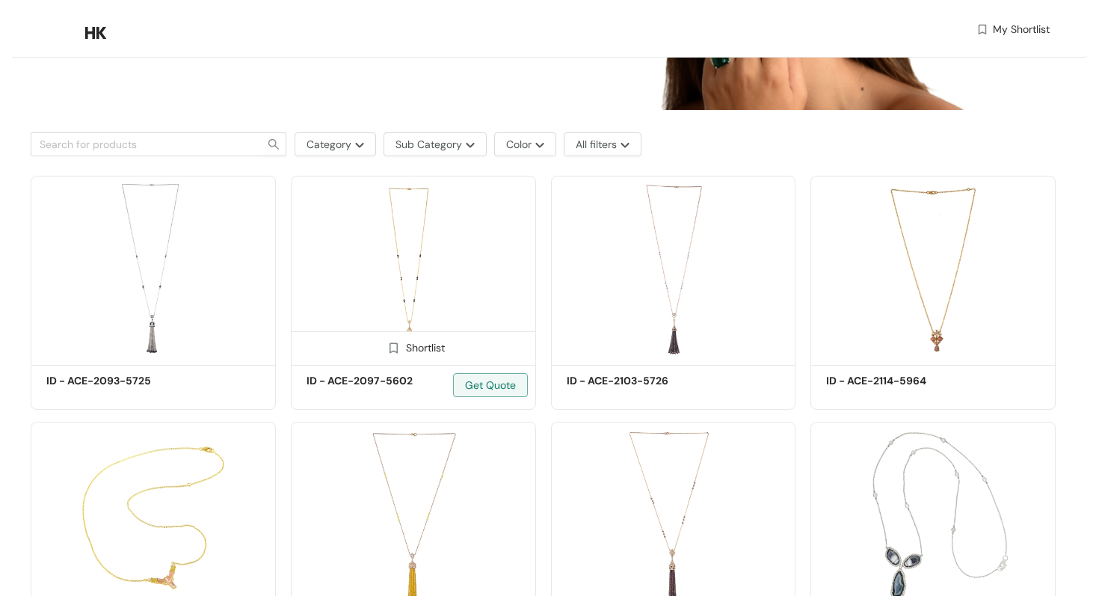
click at [396, 344] on img at bounding box center [394, 348] width 14 height 14
click at [132, 346] on img at bounding box center [133, 348] width 14 height 14
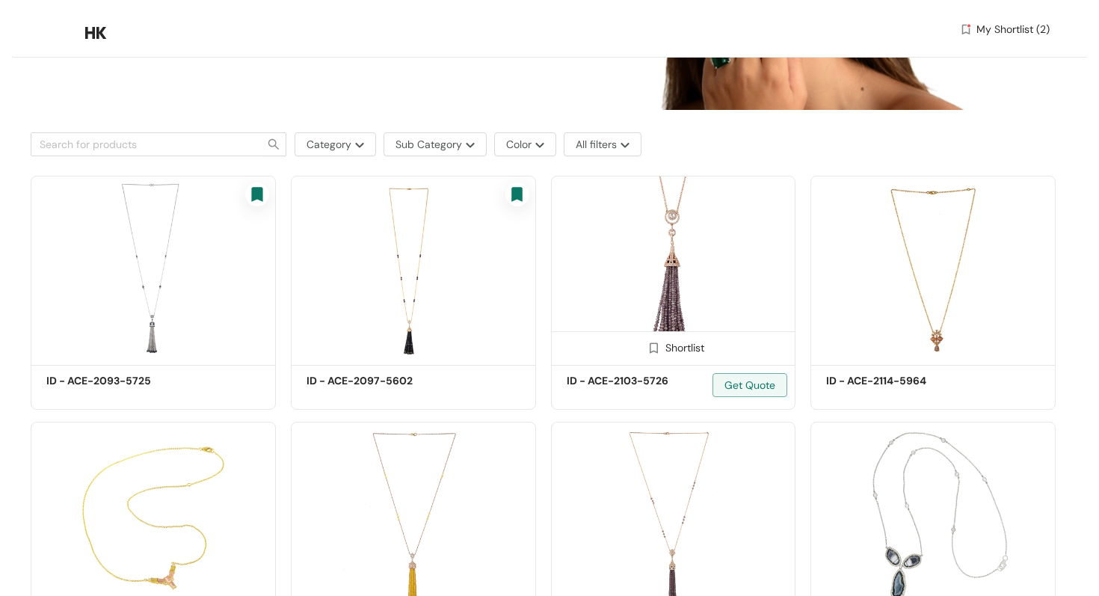
click at [653, 343] on img at bounding box center [654, 348] width 14 height 14
click at [990, 20] on div "HK My Shortlist (3)" at bounding box center [540, 32] width 1019 height 65
click at [986, 28] on span "My Shortlist (3)" at bounding box center [1013, 30] width 73 height 16
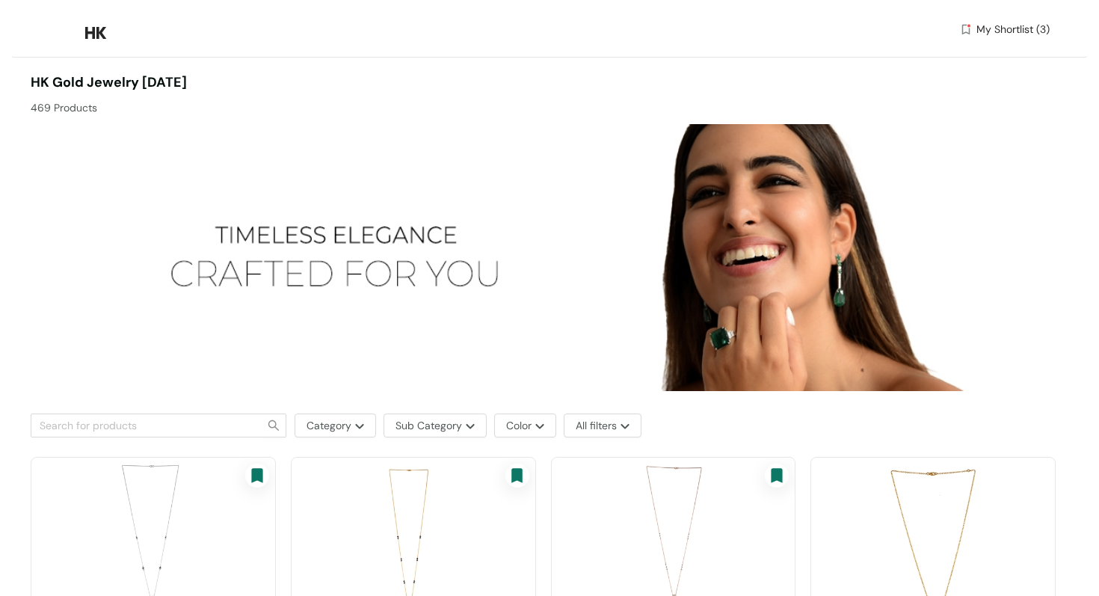
click at [1020, 22] on span "My Shortlist (3)" at bounding box center [1013, 30] width 73 height 16
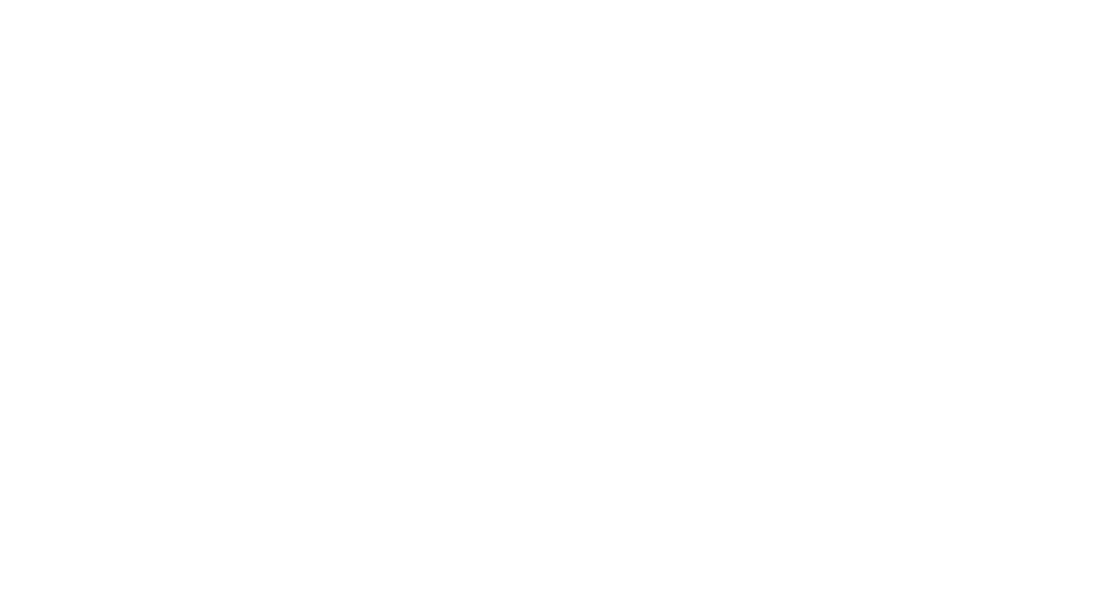
click at [426, 45] on div at bounding box center [549, 134] width 1075 height 269
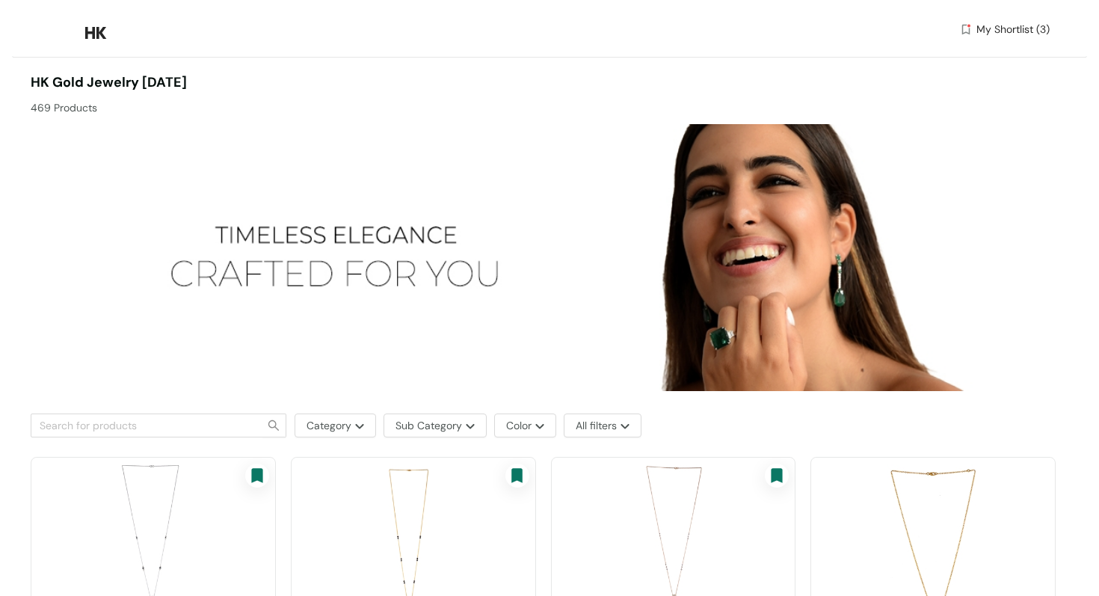
click at [1007, 29] on span "My Shortlist (3)" at bounding box center [1013, 30] width 73 height 16
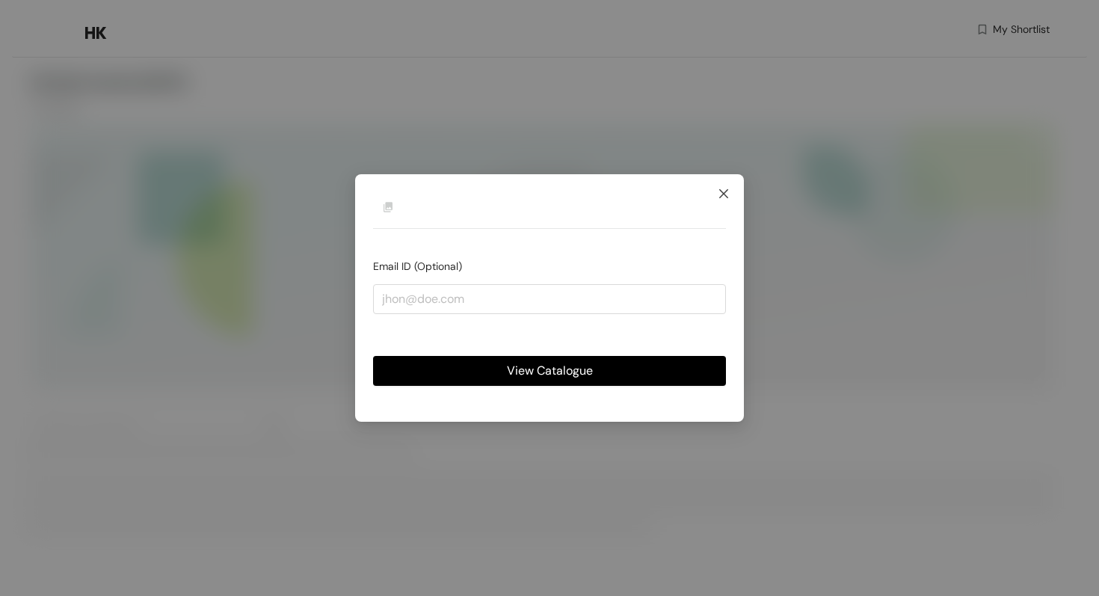
click at [725, 193] on icon "close" at bounding box center [724, 194] width 12 height 12
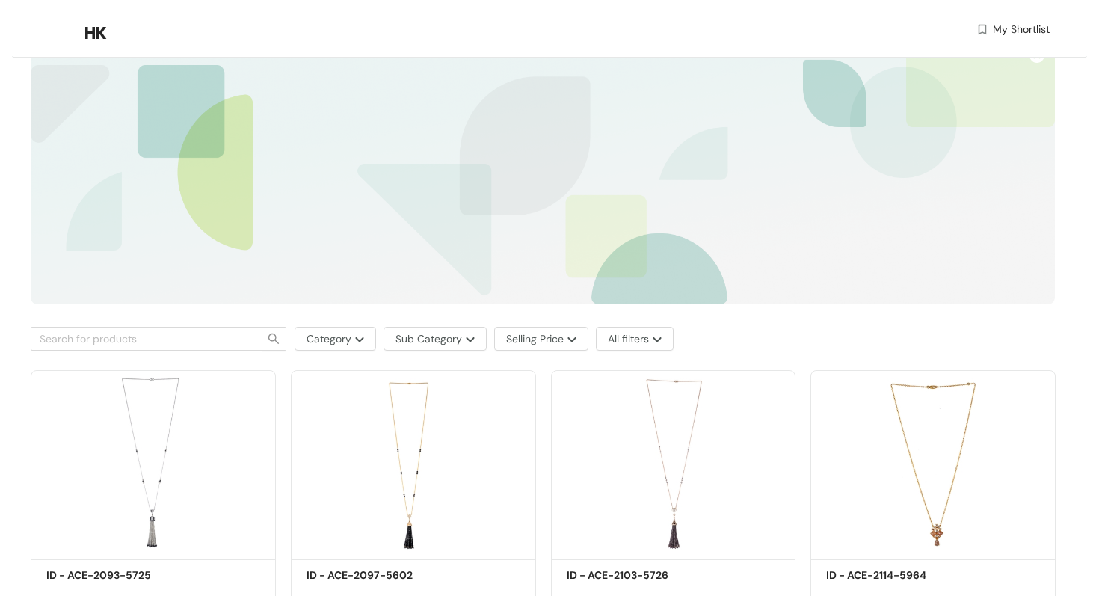
scroll to position [97, 0]
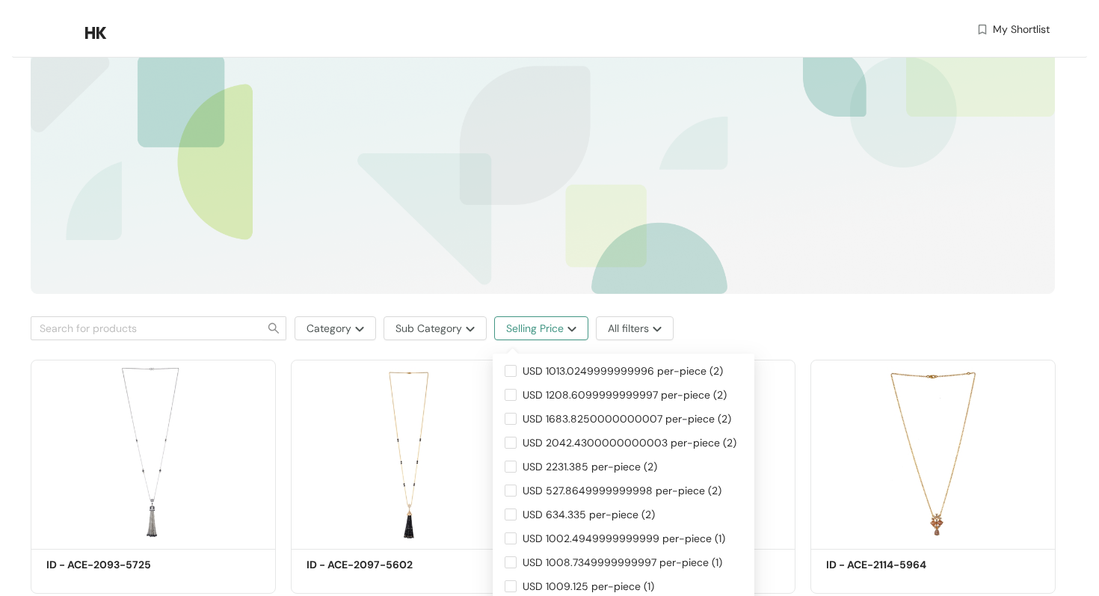
click at [577, 327] on button "Selling Price" at bounding box center [541, 328] width 94 height 24
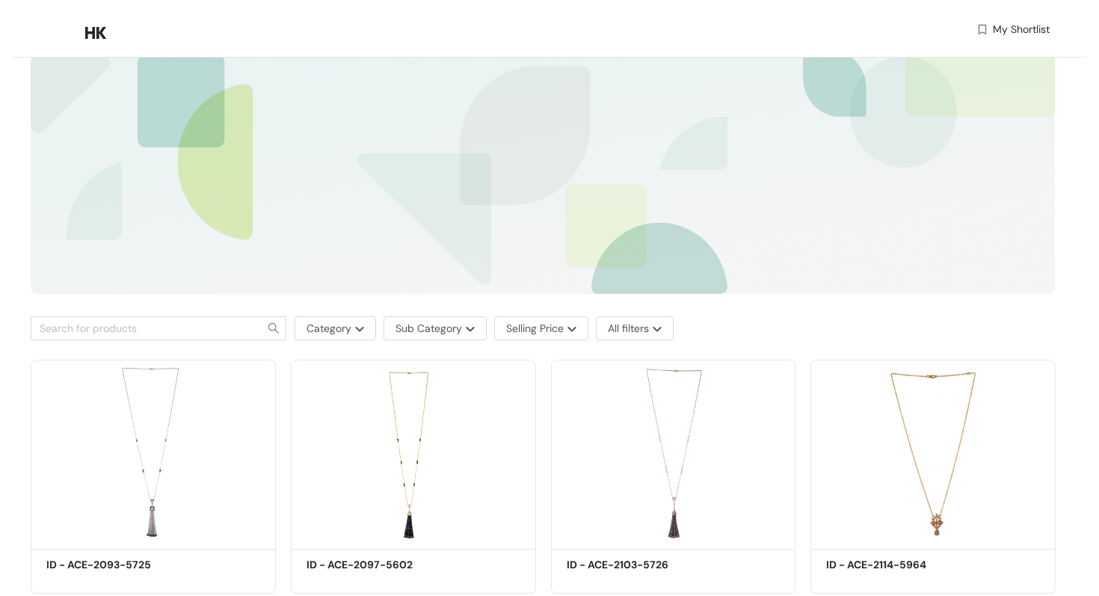
click at [726, 309] on div "Category Sub Category Selling Price All filters" at bounding box center [543, 328] width 1025 height 39
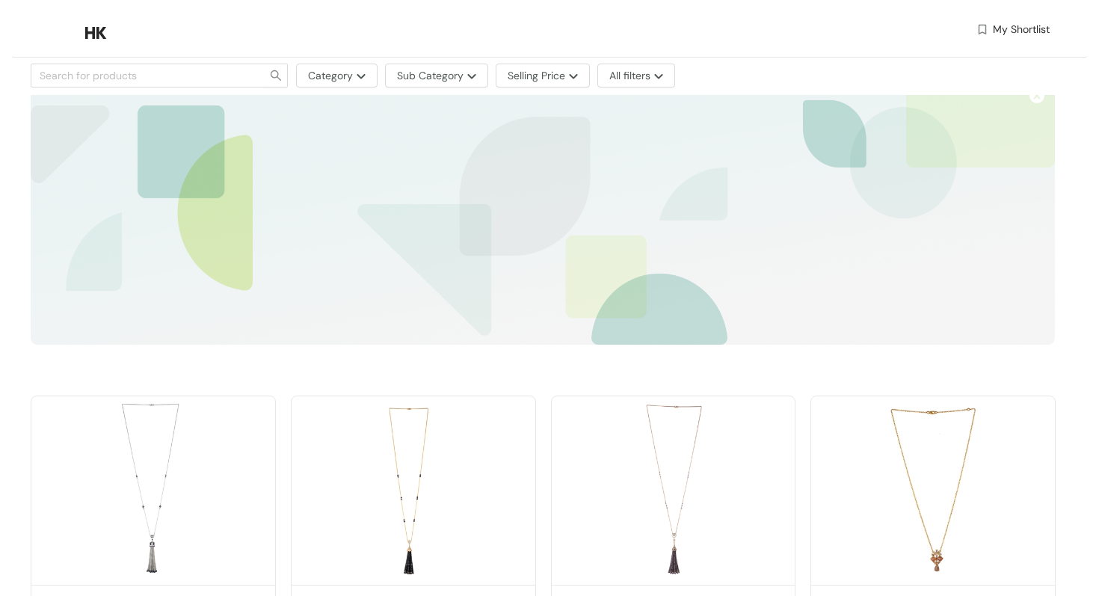
scroll to position [0, 0]
